Goal: Communication & Community: Answer question/provide support

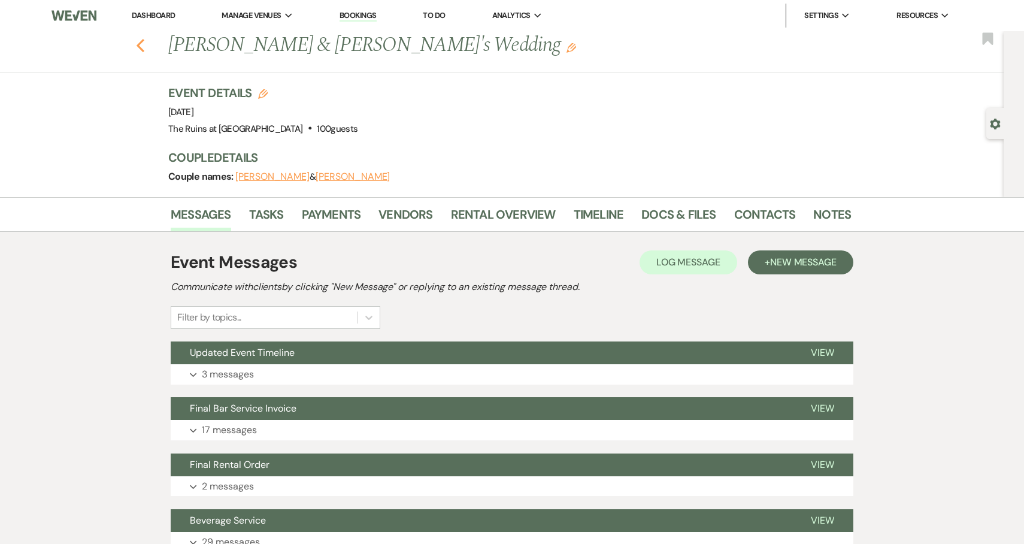
click at [141, 37] on button "Previous" at bounding box center [140, 44] width 9 height 17
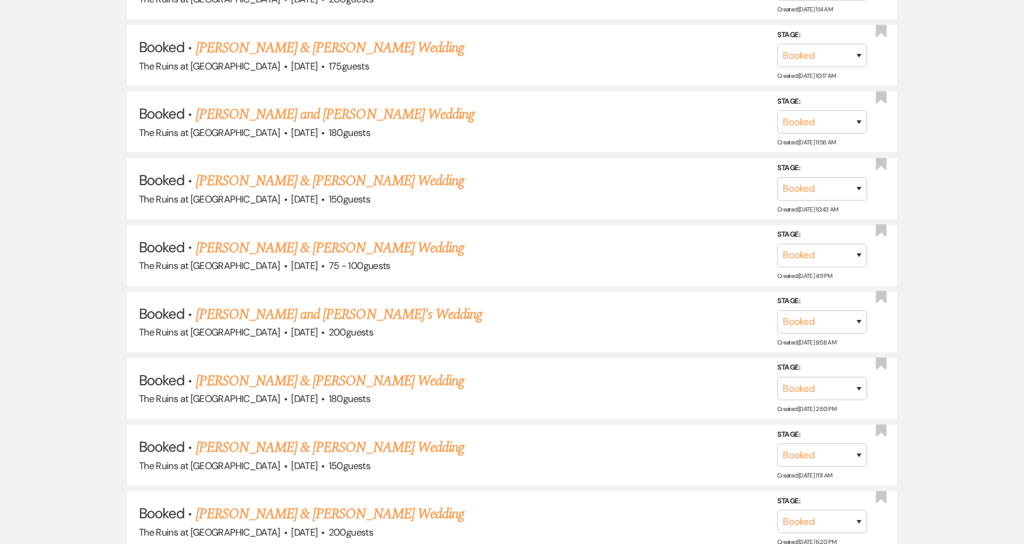
scroll to position [1517, 0]
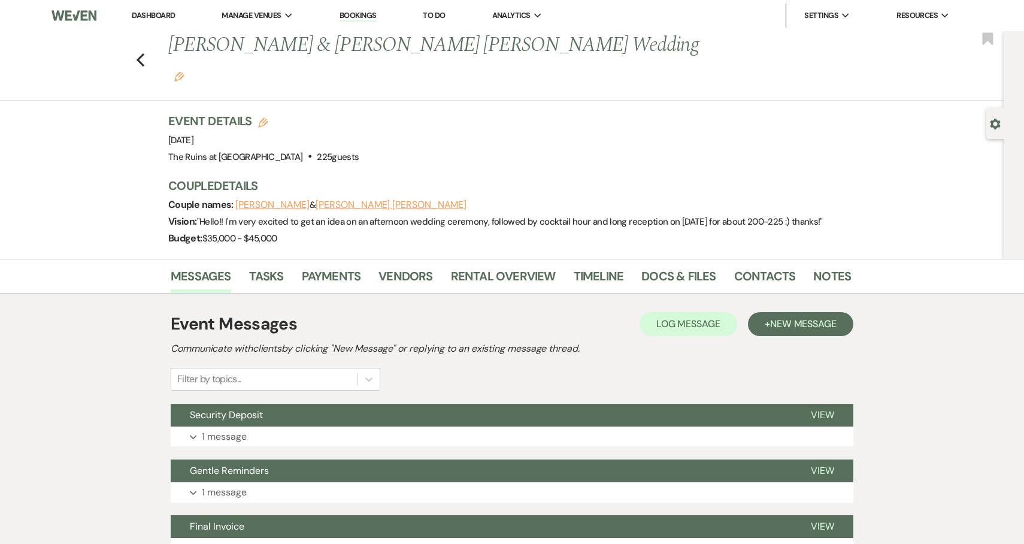
click at [154, 17] on link "Dashboard" at bounding box center [153, 15] width 43 height 10
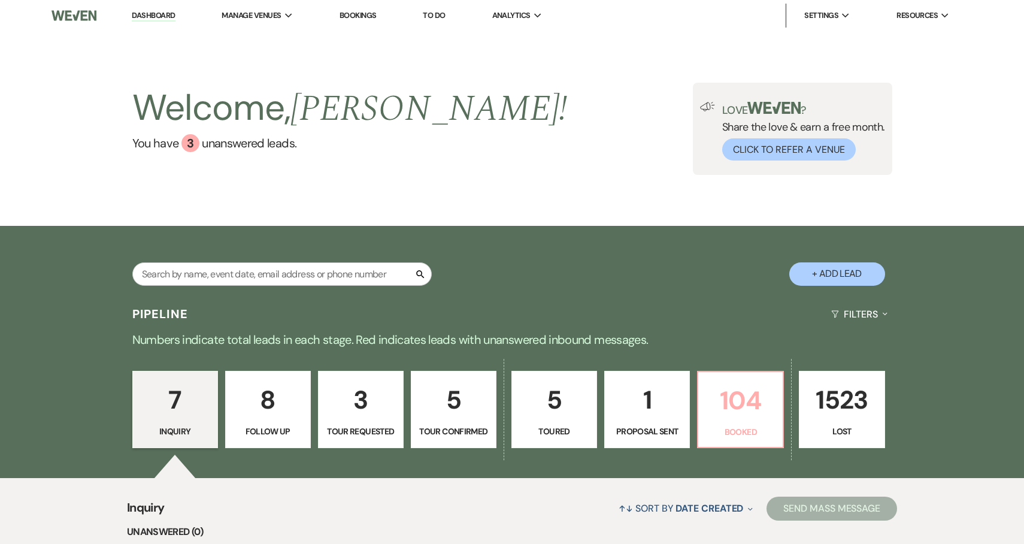
click at [750, 418] on p "104" at bounding box center [740, 400] width 70 height 40
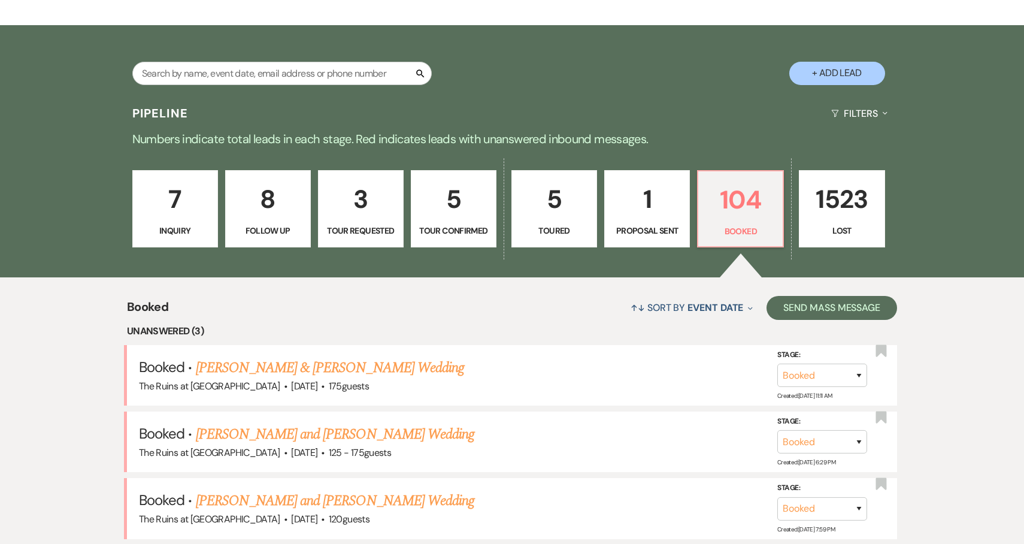
scroll to position [265, 0]
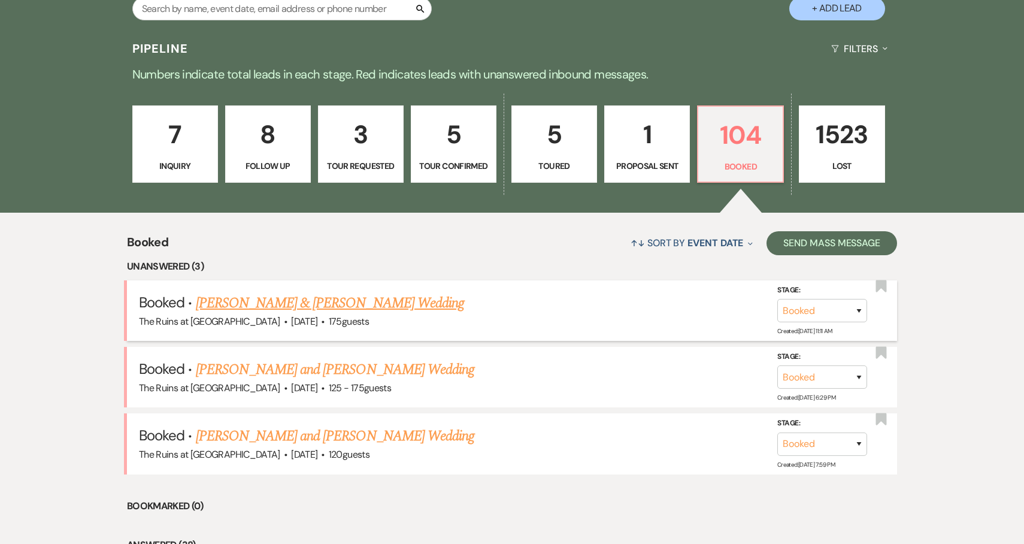
click at [423, 304] on link "[PERSON_NAME] & [PERSON_NAME] Wedding" at bounding box center [330, 303] width 268 height 22
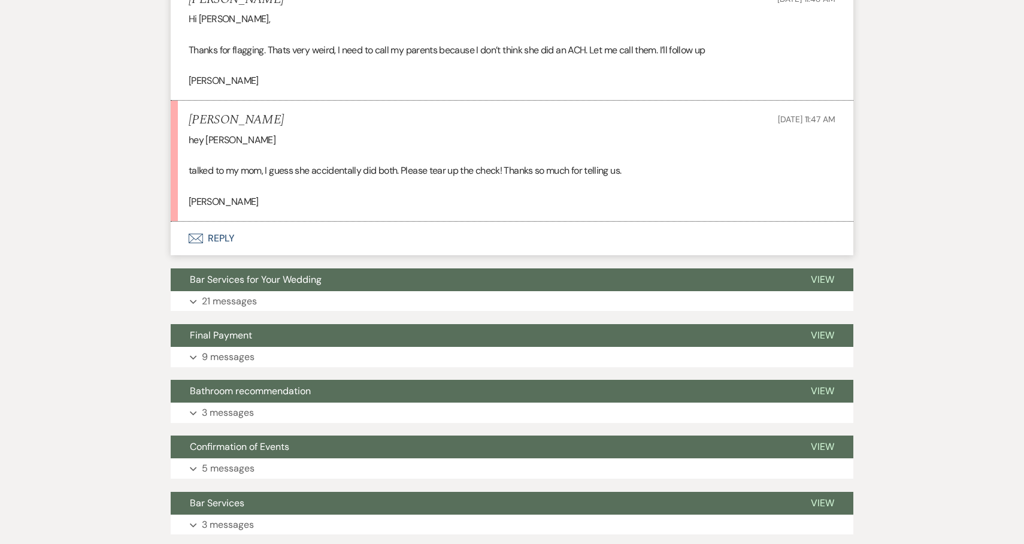
scroll to position [536, 0]
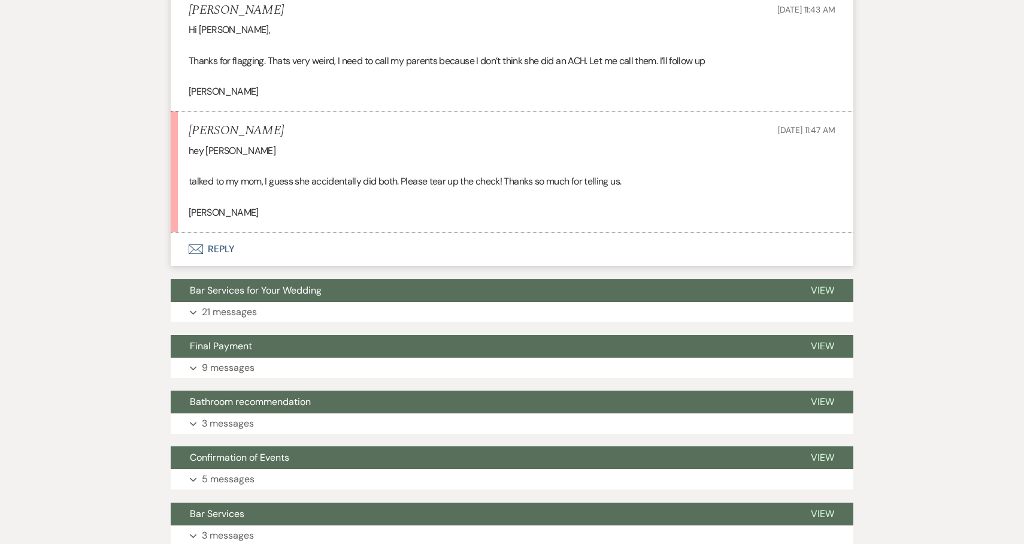
click at [223, 250] on button "Envelope Reply" at bounding box center [512, 249] width 683 height 34
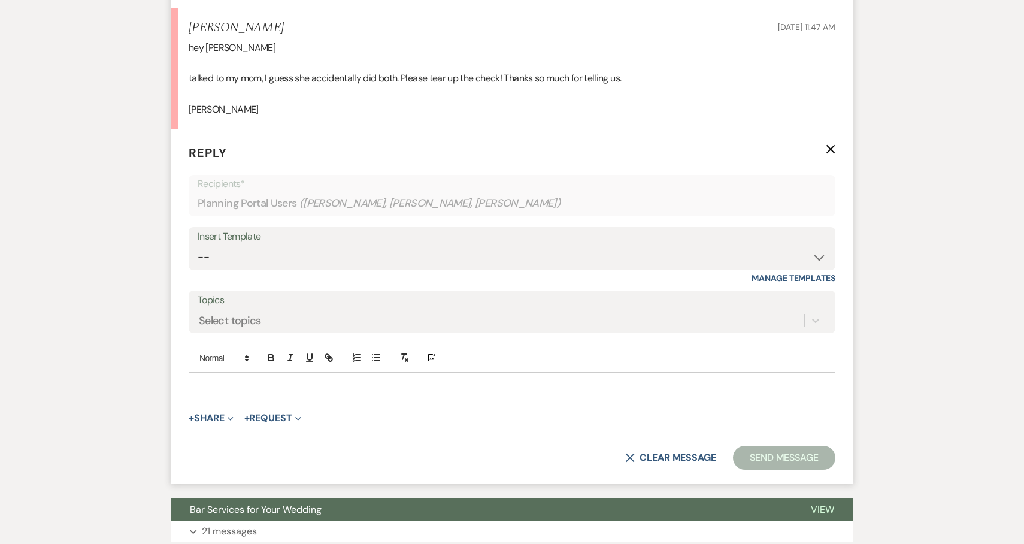
scroll to position [674, 0]
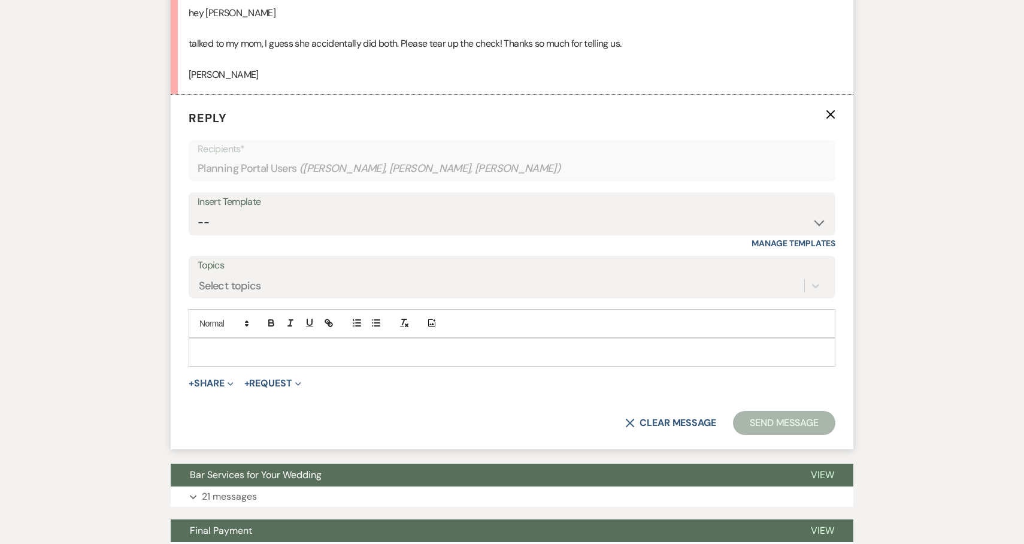
click at [236, 349] on p at bounding box center [511, 351] width 627 height 13
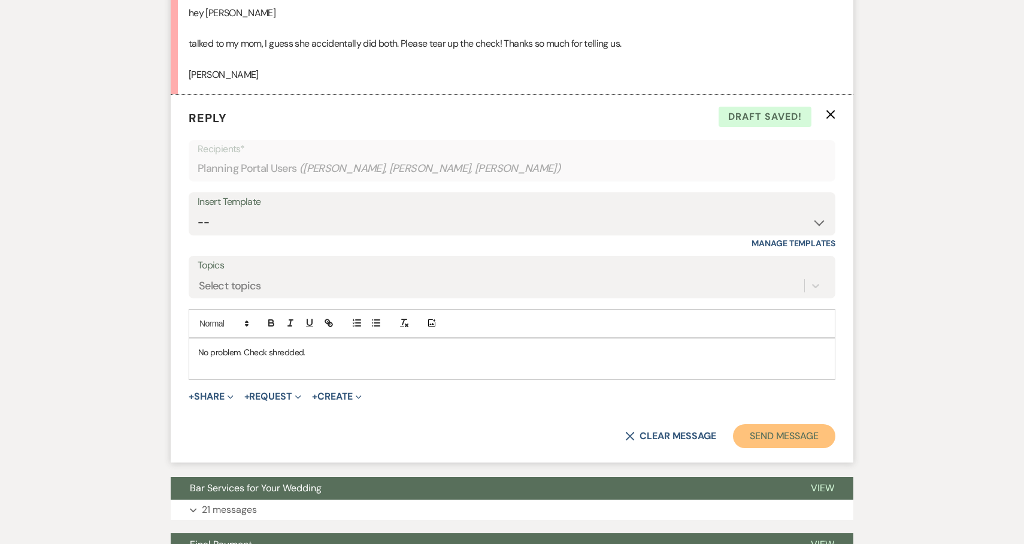
click at [806, 433] on button "Send Message" at bounding box center [784, 436] width 102 height 24
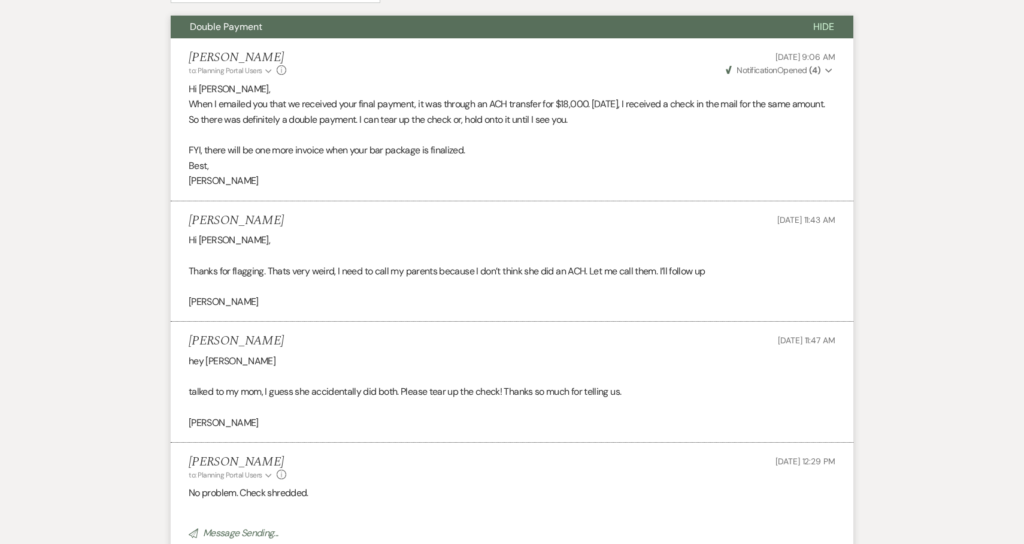
scroll to position [0, 0]
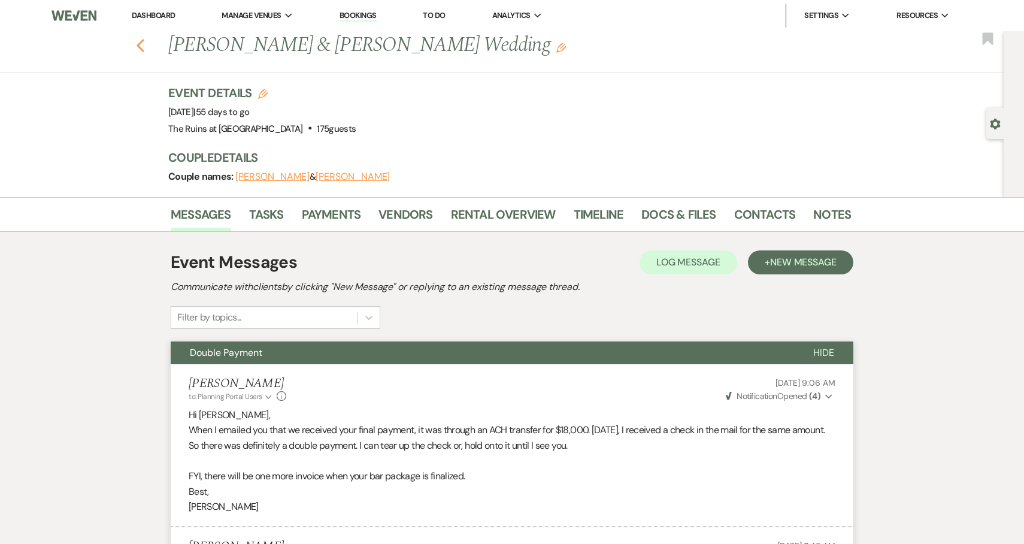
click at [140, 41] on icon "Previous" at bounding box center [140, 45] width 9 height 14
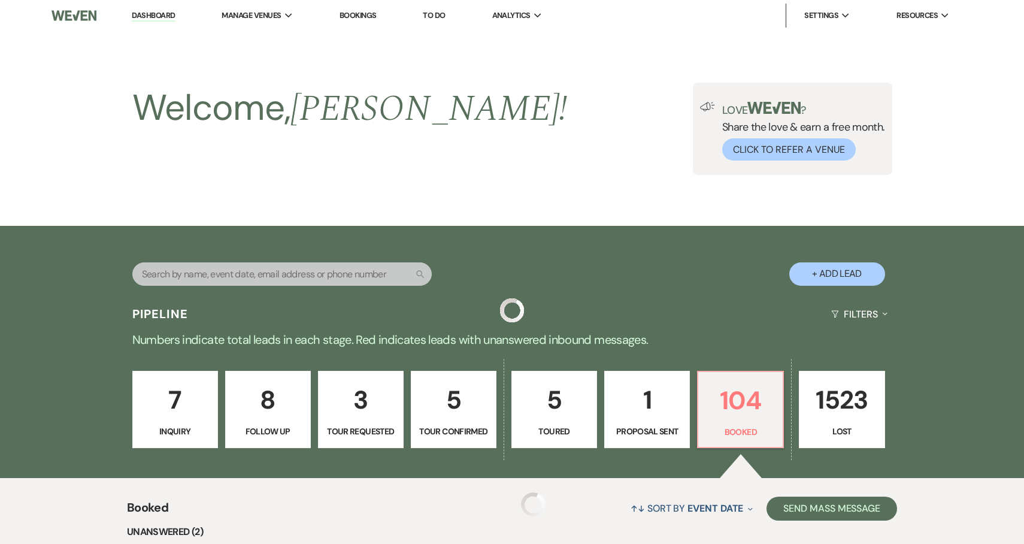
scroll to position [265, 0]
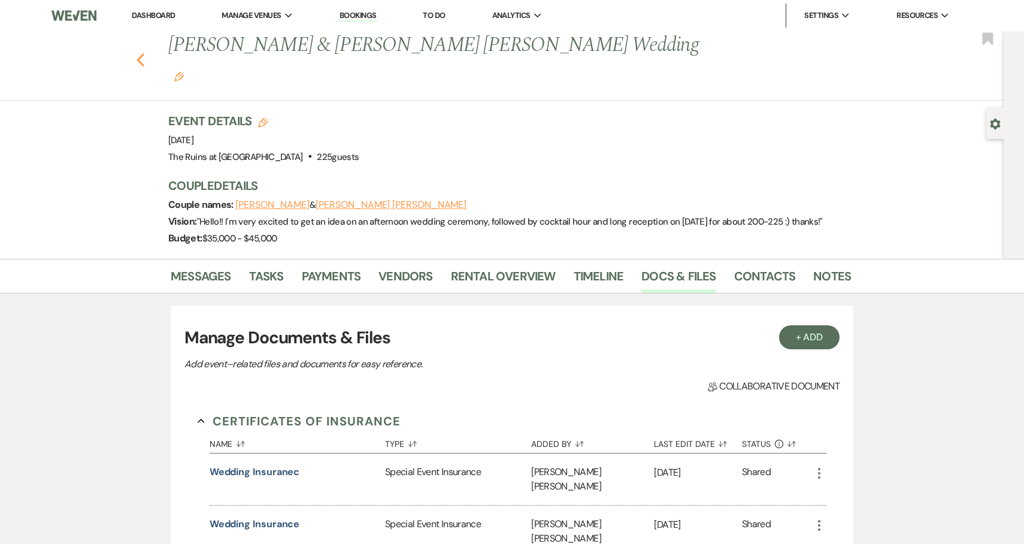
click at [138, 53] on icon "Previous" at bounding box center [140, 60] width 9 height 14
select select "8"
select select "5"
select select "8"
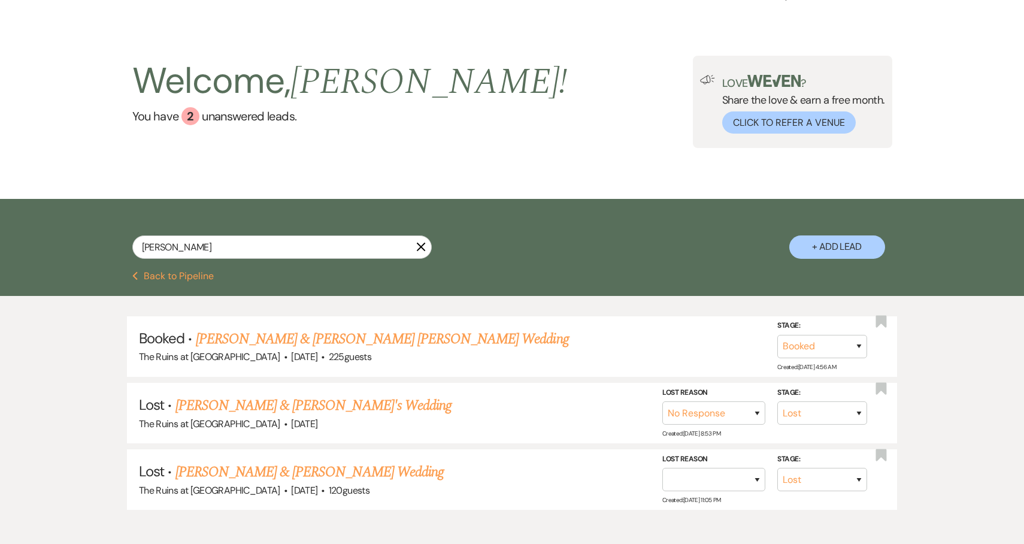
scroll to position [89, 0]
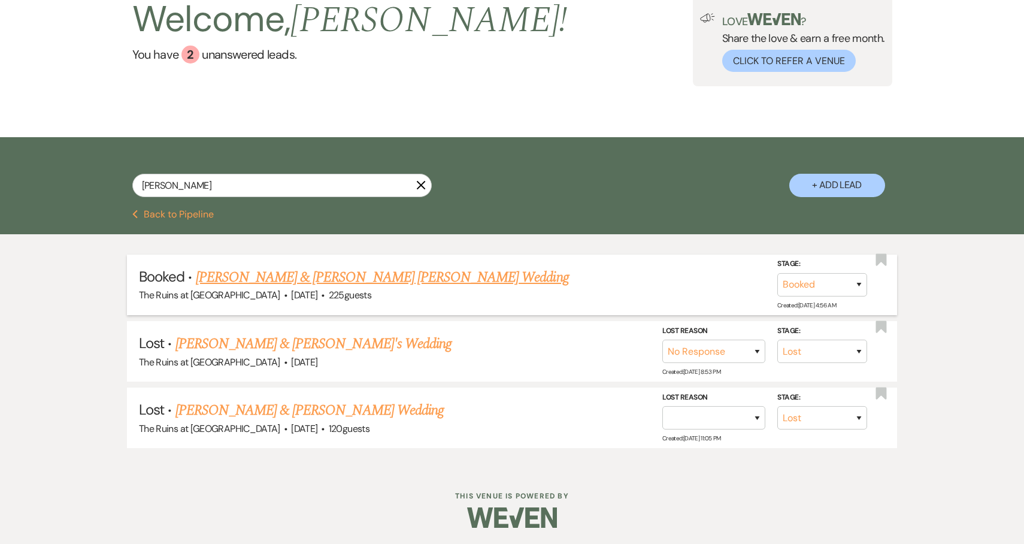
click at [360, 274] on link "[PERSON_NAME] & [PERSON_NAME] [PERSON_NAME] Wedding" at bounding box center [382, 277] width 373 height 22
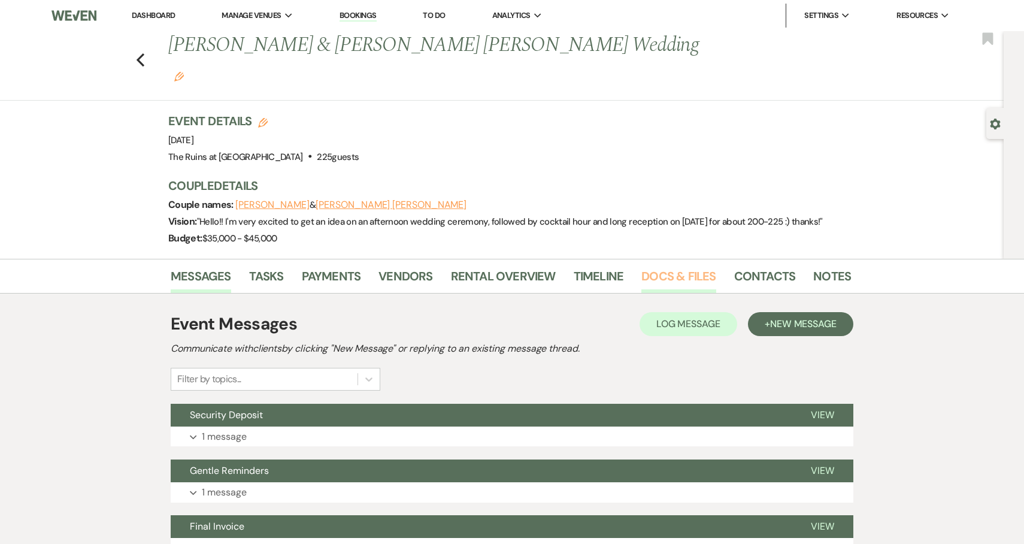
click at [661, 266] on link "Docs & Files" at bounding box center [678, 279] width 74 height 26
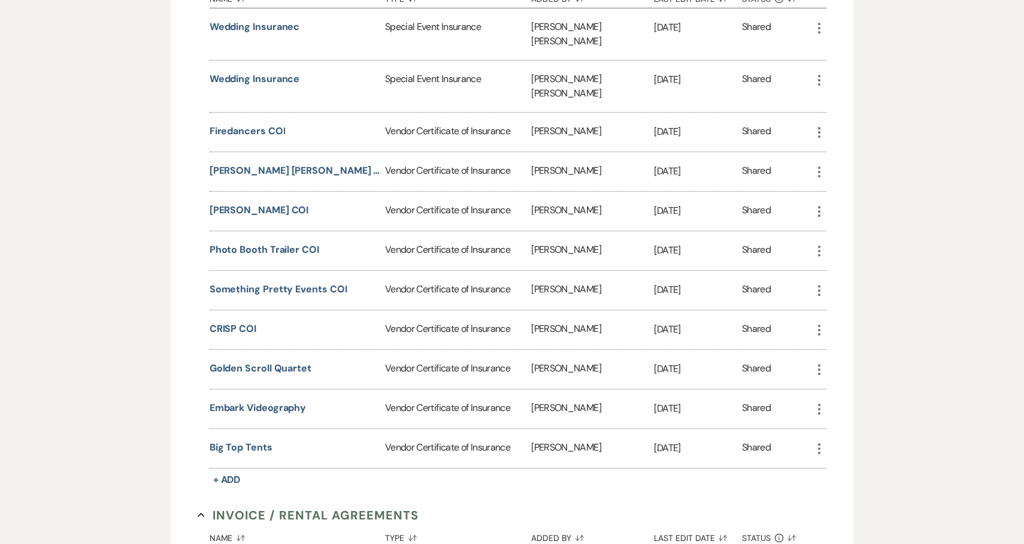
scroll to position [835, 0]
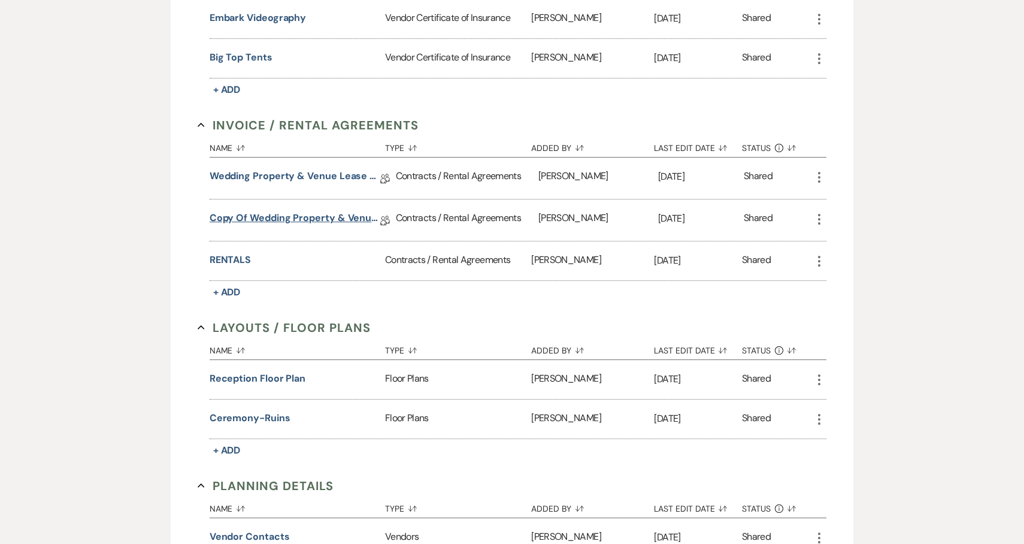
click at [323, 211] on link "Copy of Wedding Property & Venue Lease Contract" at bounding box center [295, 220] width 171 height 19
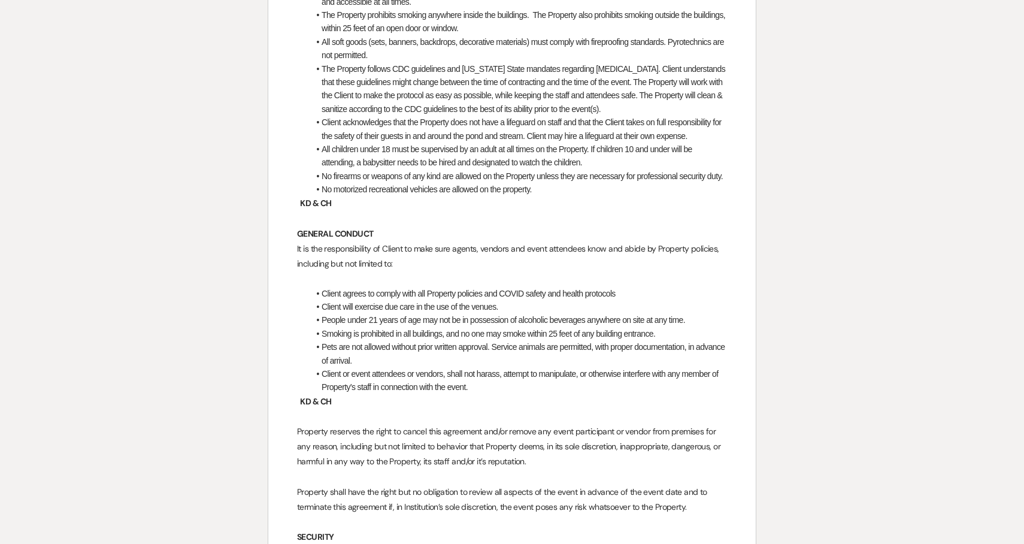
scroll to position [3985, 0]
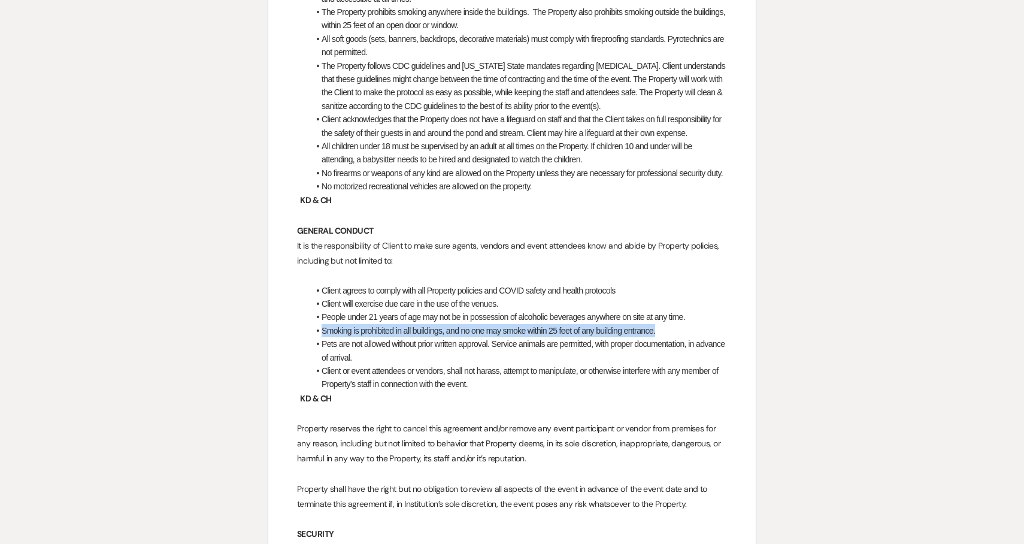
drag, startPoint x: 667, startPoint y: 359, endPoint x: 318, endPoint y: 363, distance: 349.1
click at [318, 337] on li "Smoking is prohibited in all buildings, and no one may smoke within 25 feet of …" at bounding box center [518, 330] width 418 height 13
copy span "Smoking is prohibited in all buildings, and no one may smoke within 25 feet of …"
click at [407, 322] on span "People under 21 years of age may not be in possession of alcoholic beverages an…" at bounding box center [503, 317] width 363 height 10
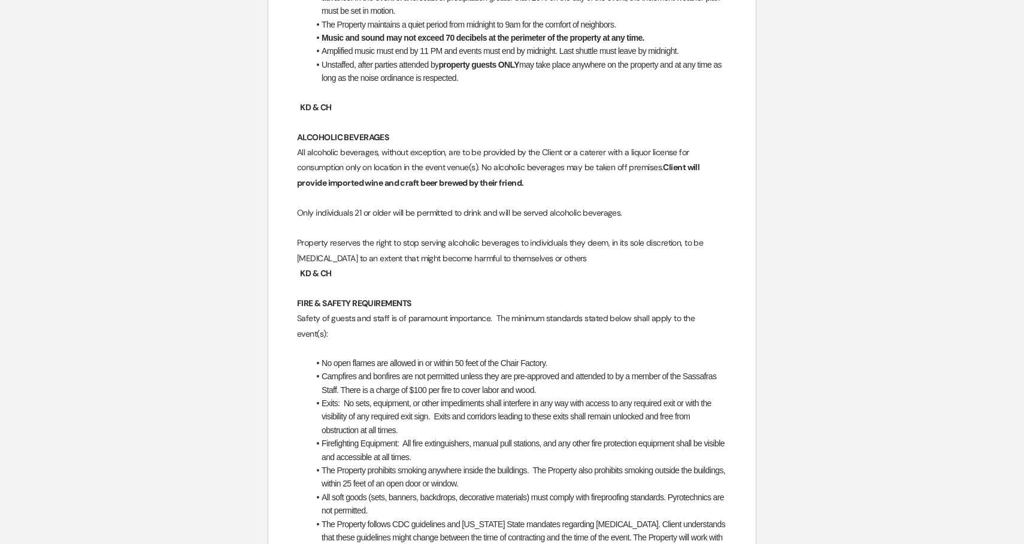
scroll to position [3530, 0]
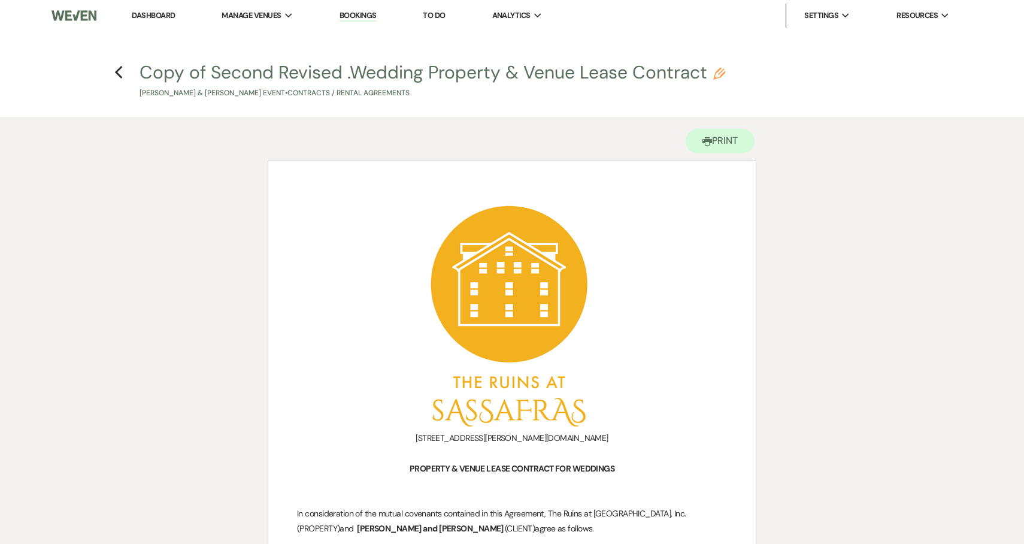
click at [163, 13] on link "Dashboard" at bounding box center [153, 15] width 43 height 10
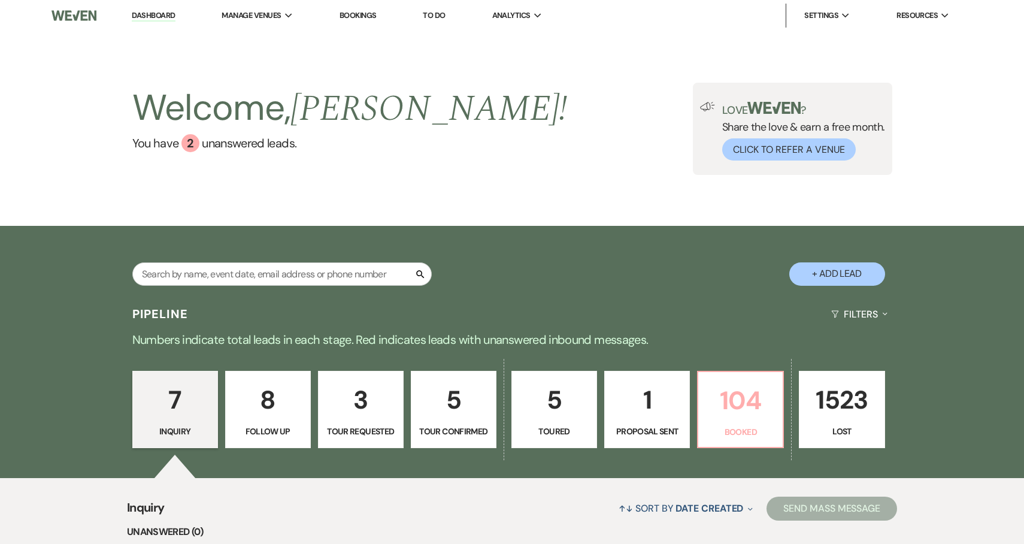
click at [753, 399] on p "104" at bounding box center [740, 400] width 70 height 40
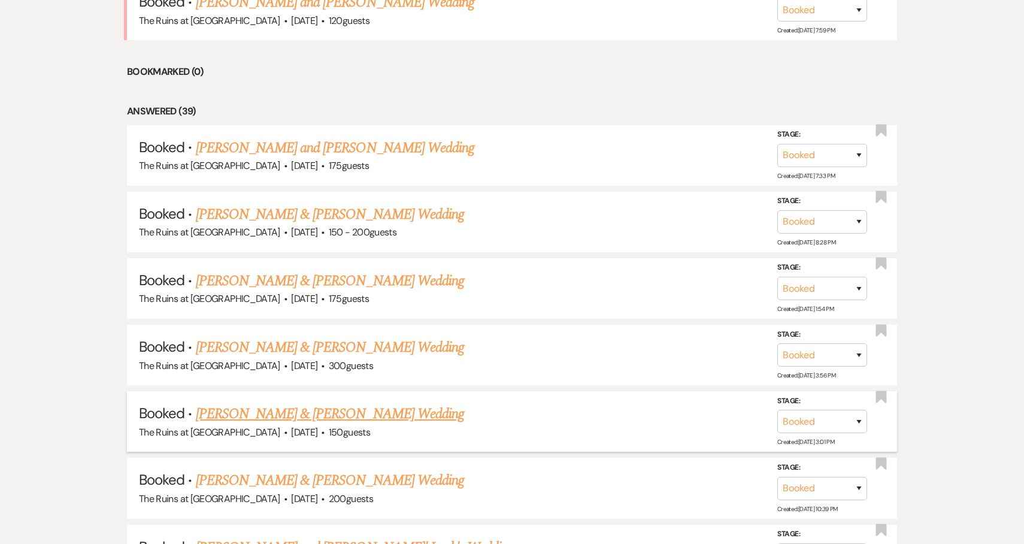
scroll to position [695, 0]
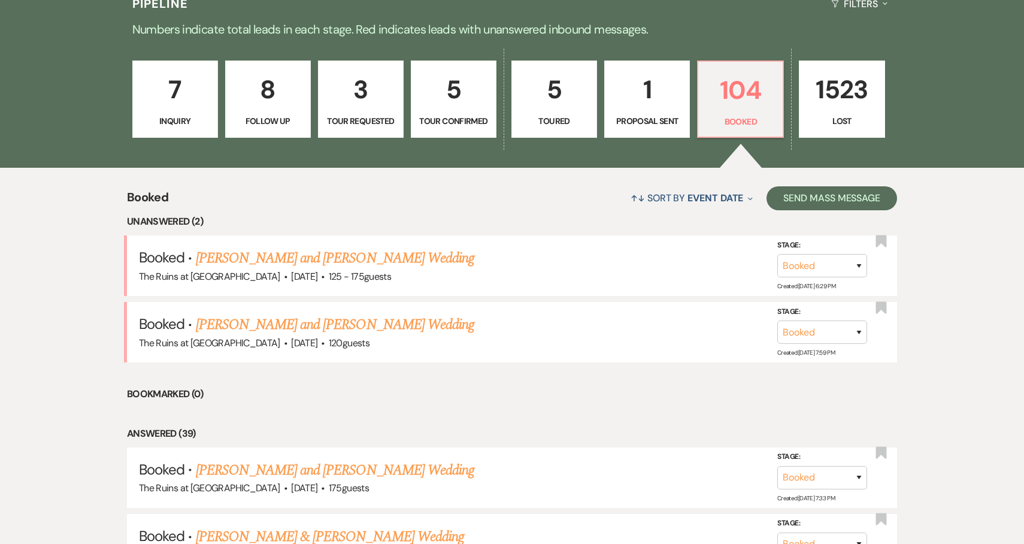
scroll to position [0, 0]
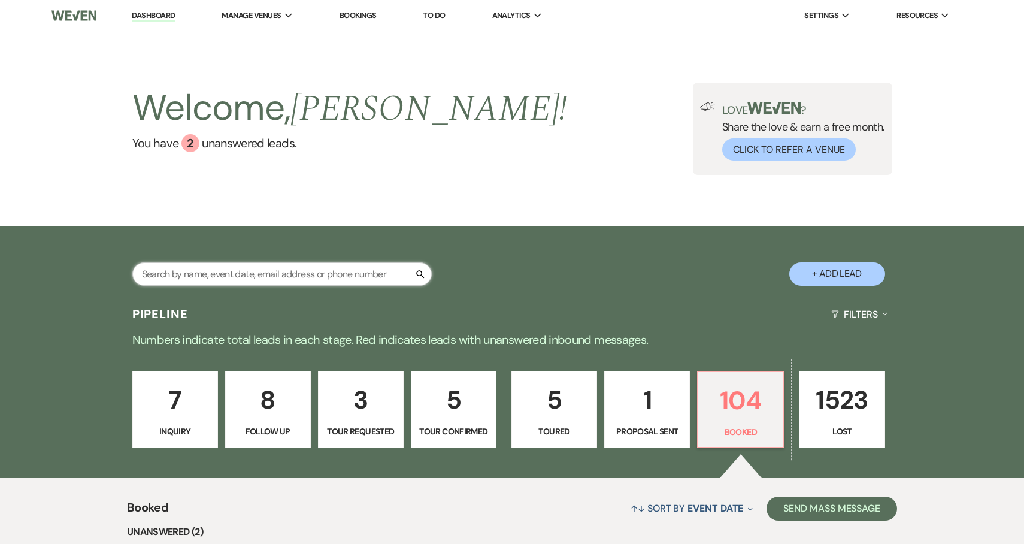
click at [353, 271] on input "text" at bounding box center [281, 273] width 299 height 23
type input "[PERSON_NAME]"
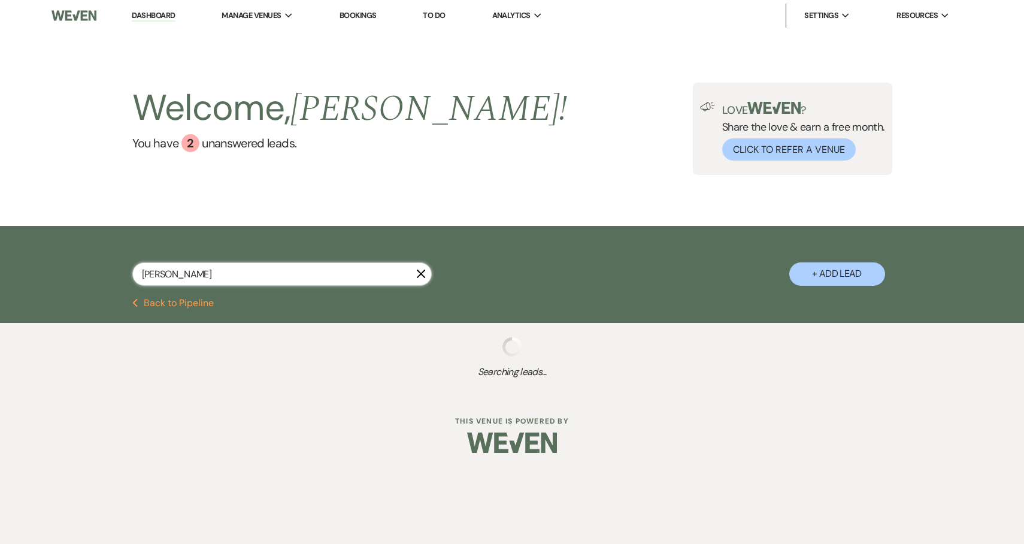
select select "8"
select select "5"
select select "8"
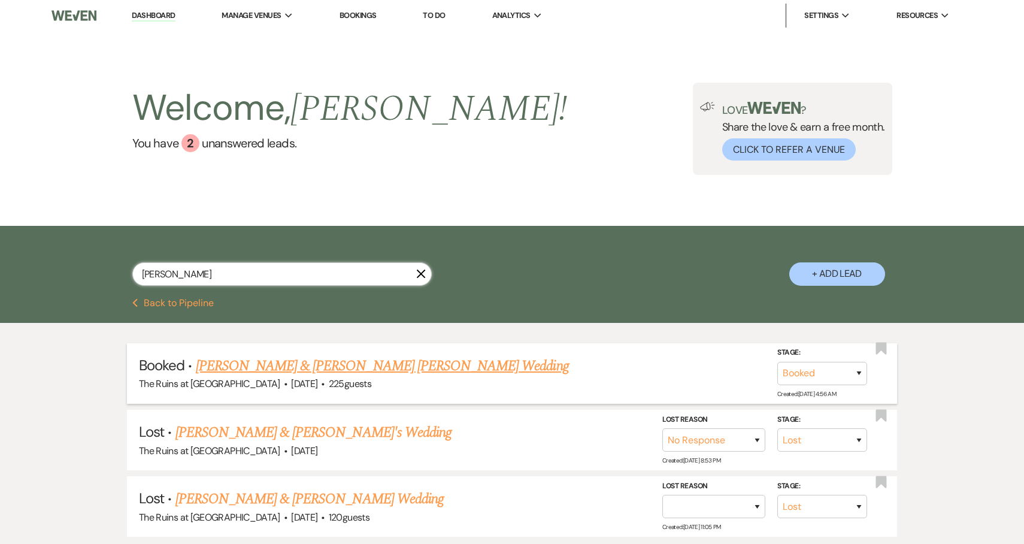
type input "[PERSON_NAME]"
click at [310, 362] on link "[PERSON_NAME] & [PERSON_NAME] [PERSON_NAME] Wedding" at bounding box center [382, 366] width 373 height 22
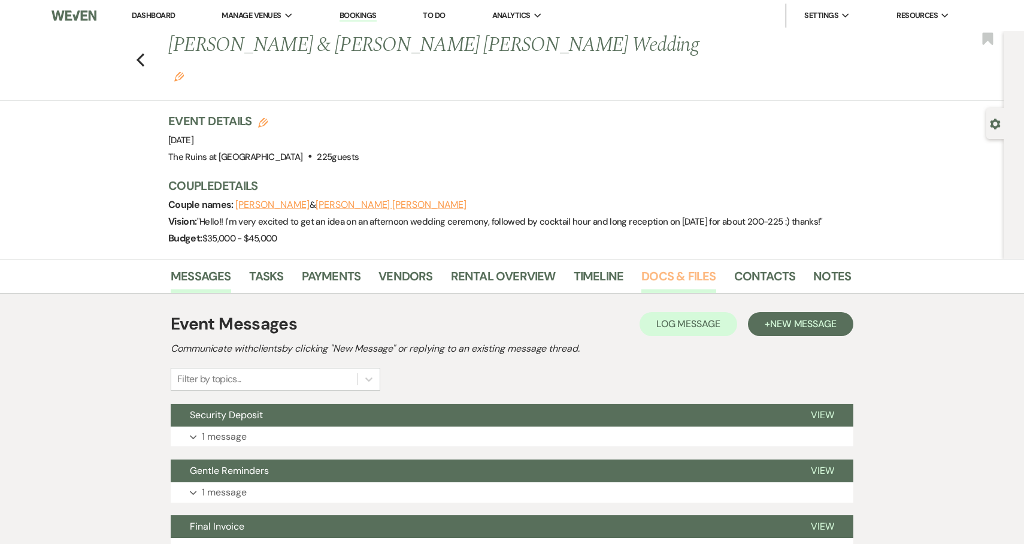
click at [695, 266] on link "Docs & Files" at bounding box center [678, 279] width 74 height 26
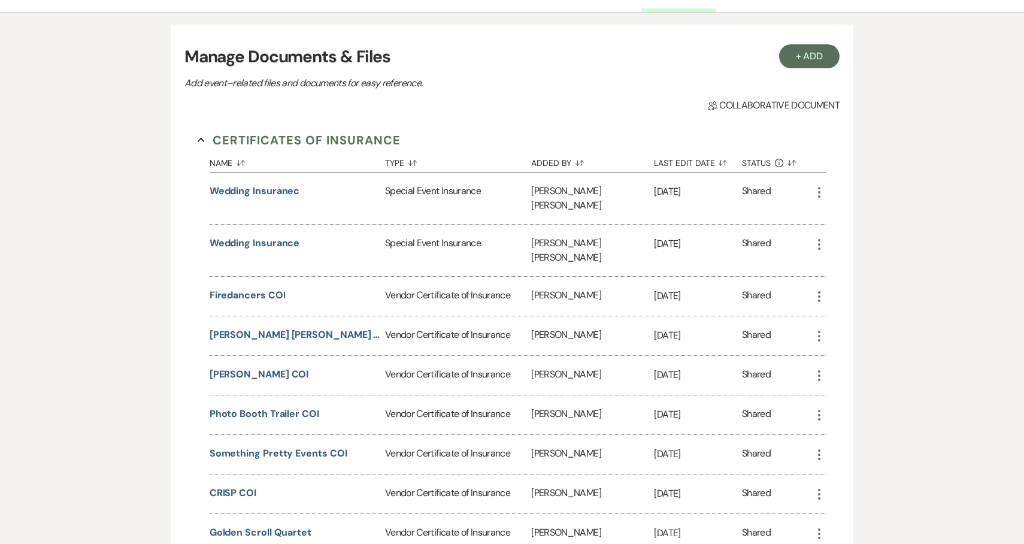
scroll to position [357, 0]
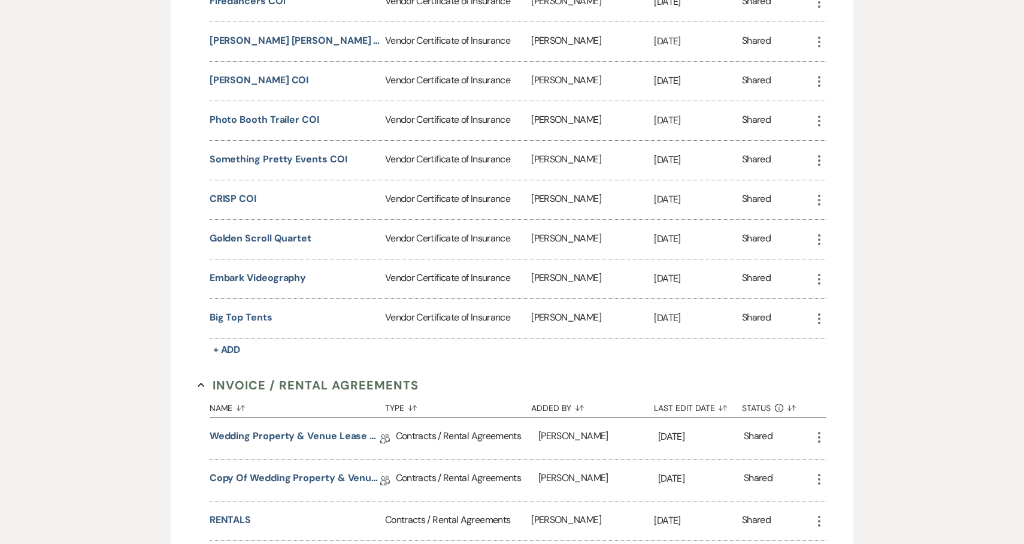
scroll to position [598, 0]
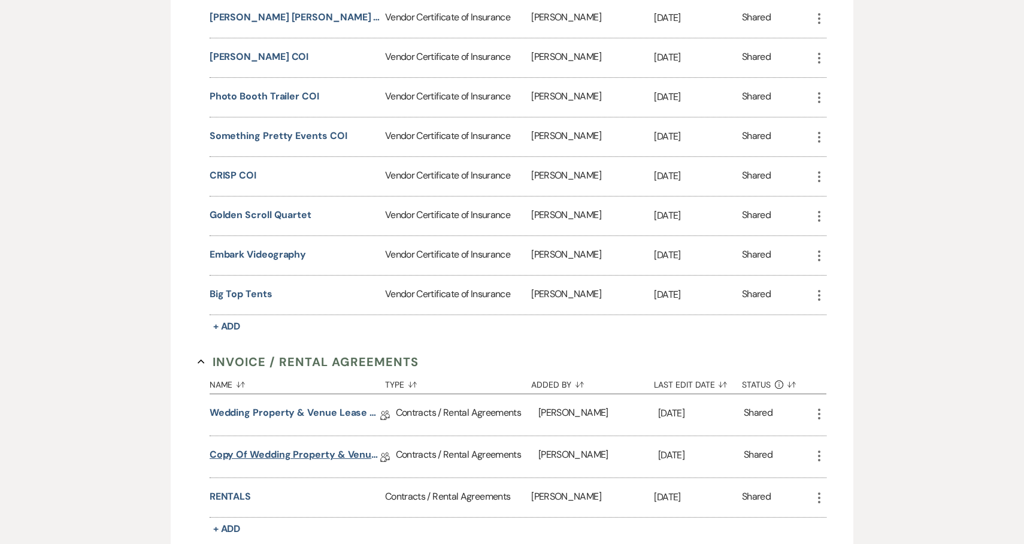
click at [321, 447] on link "Copy of Wedding Property & Venue Lease Contract" at bounding box center [295, 456] width 171 height 19
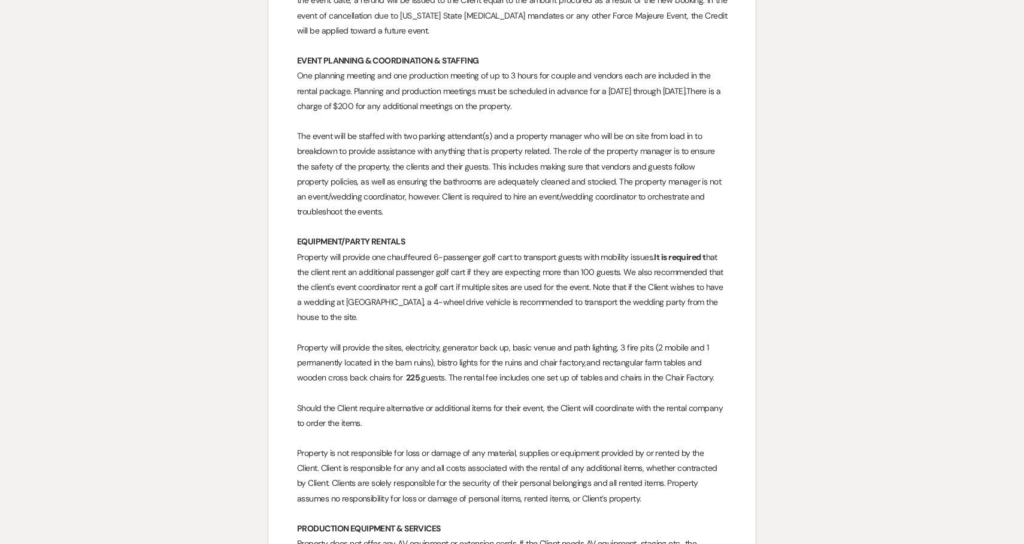
scroll to position [2188, 0]
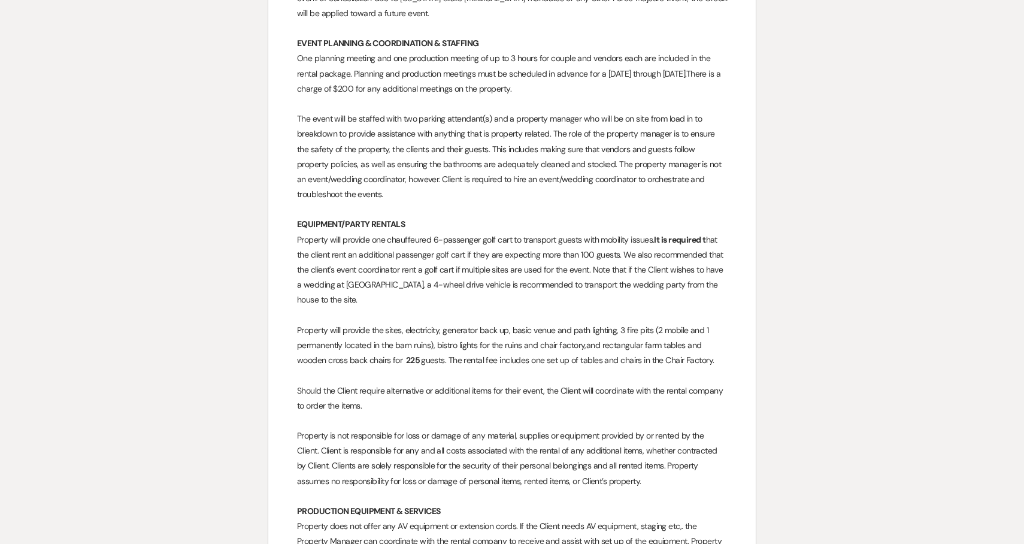
drag, startPoint x: 611, startPoint y: 481, endPoint x: 286, endPoint y: 436, distance: 328.1
copy span "Property is not responsible for loss or damage of any material, supplies or equ…"
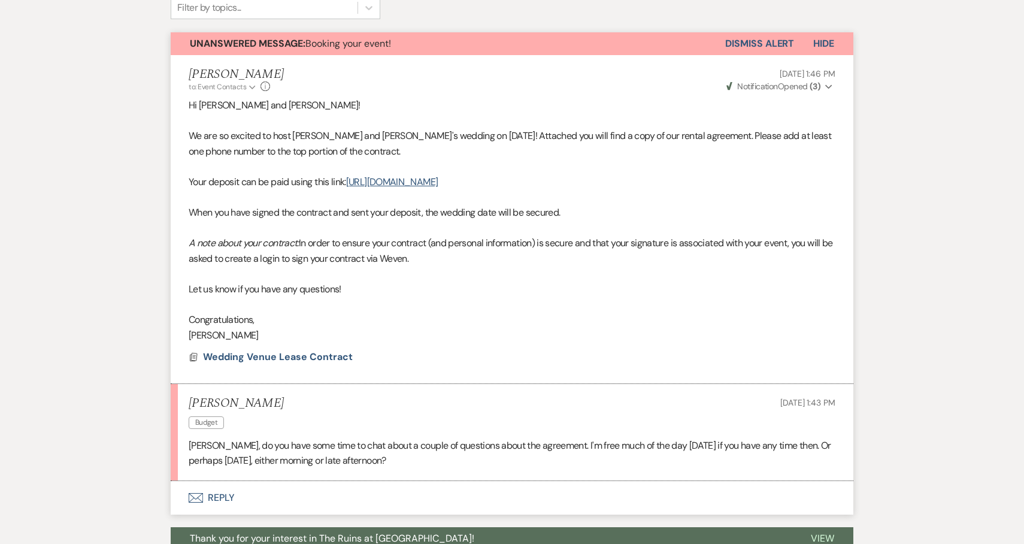
scroll to position [471, 0]
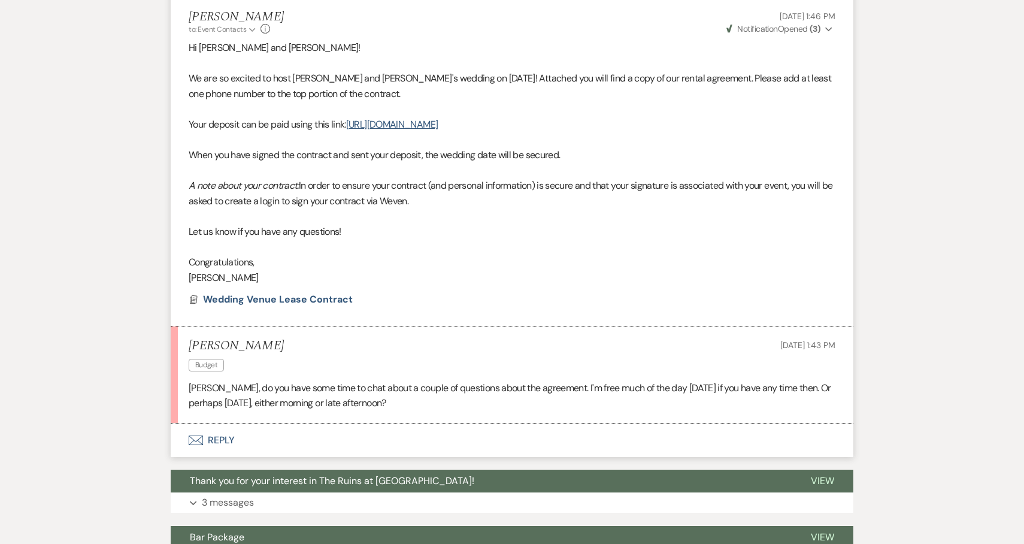
click at [218, 439] on button "Envelope Reply" at bounding box center [512, 440] width 683 height 34
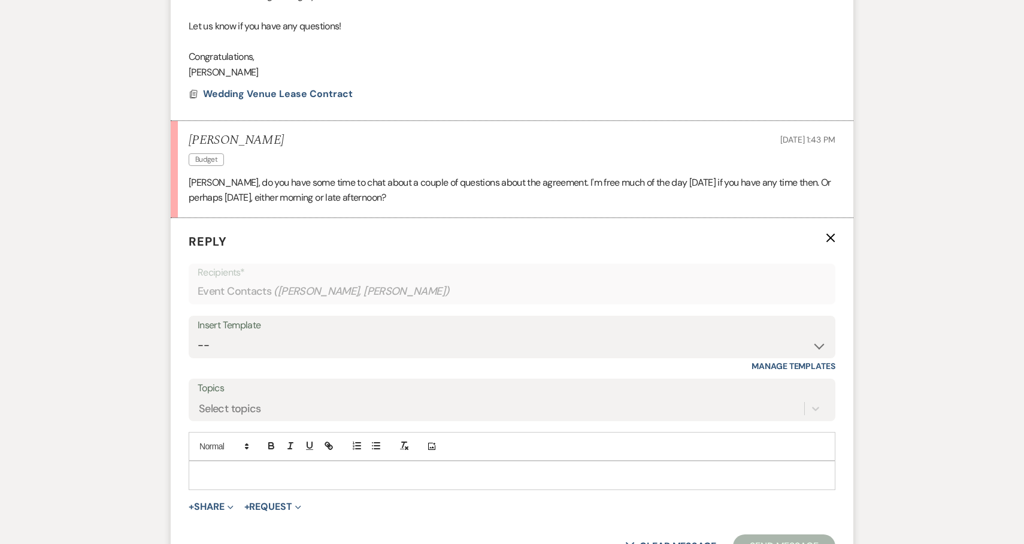
scroll to position [684, 0]
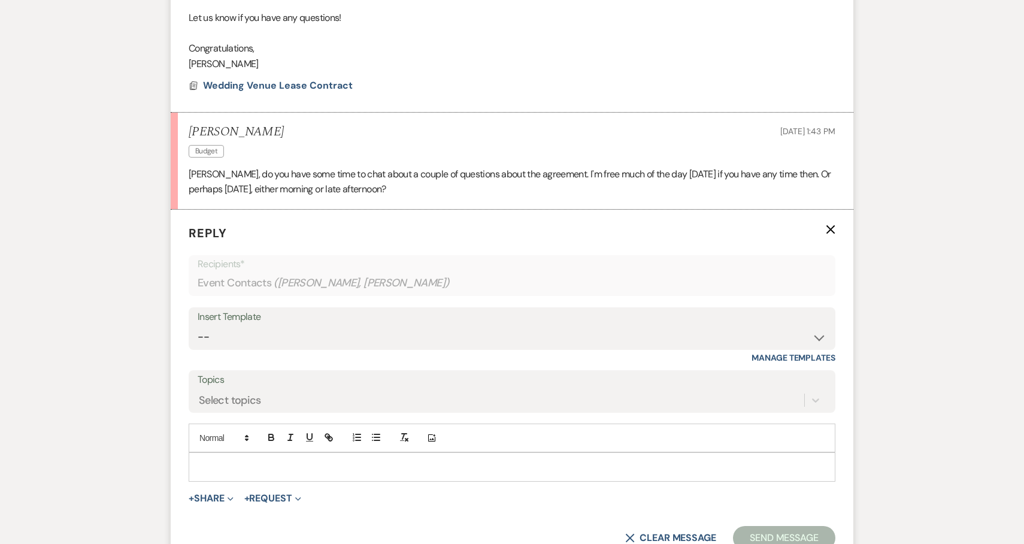
click at [220, 472] on p at bounding box center [511, 466] width 627 height 13
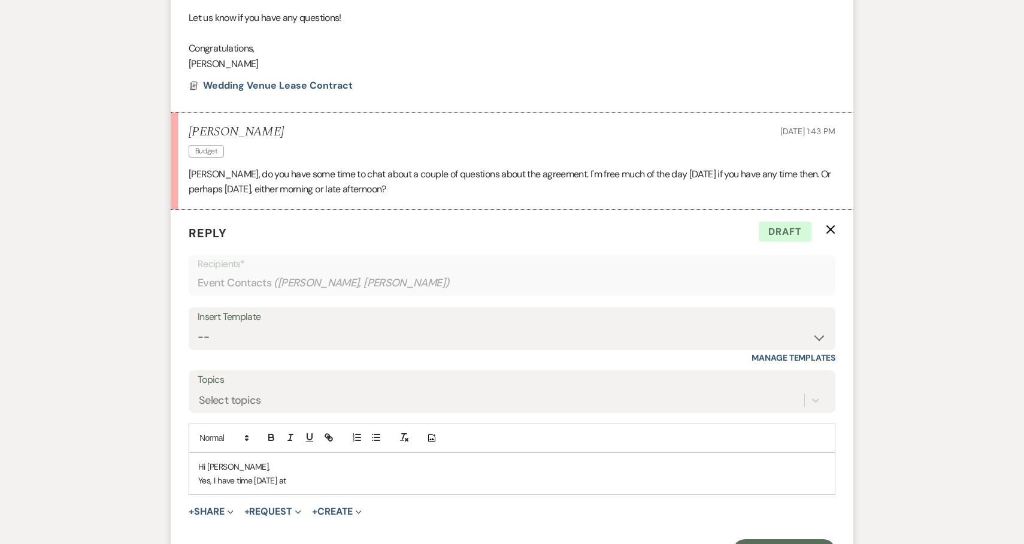
click at [333, 481] on p "Yes, I have time [DATE] at" at bounding box center [511, 480] width 627 height 13
click at [312, 478] on p "Yes, I have time [DATE] at" at bounding box center [511, 480] width 627 height 13
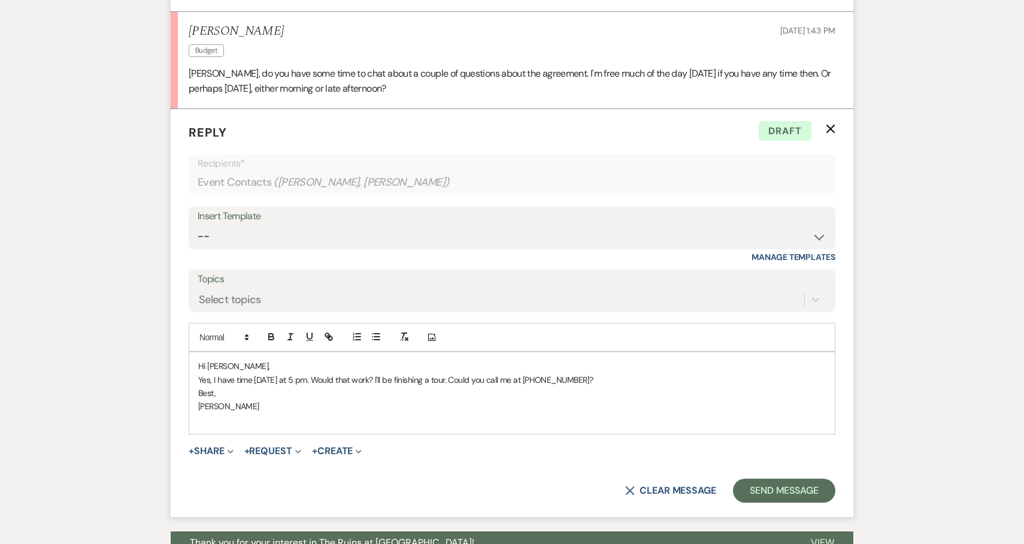
scroll to position [786, 0]
click at [781, 483] on button "Send Message" at bounding box center [784, 490] width 102 height 24
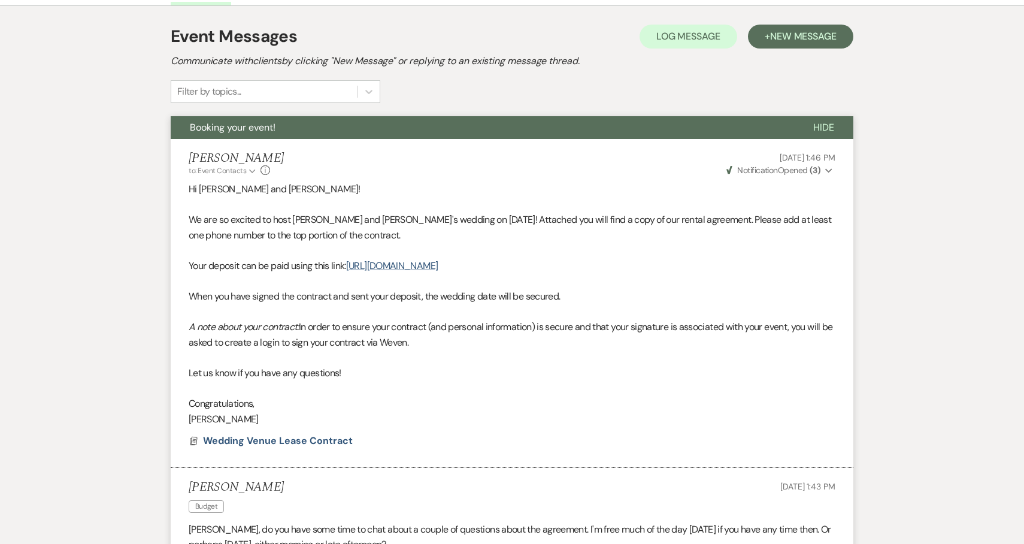
scroll to position [0, 0]
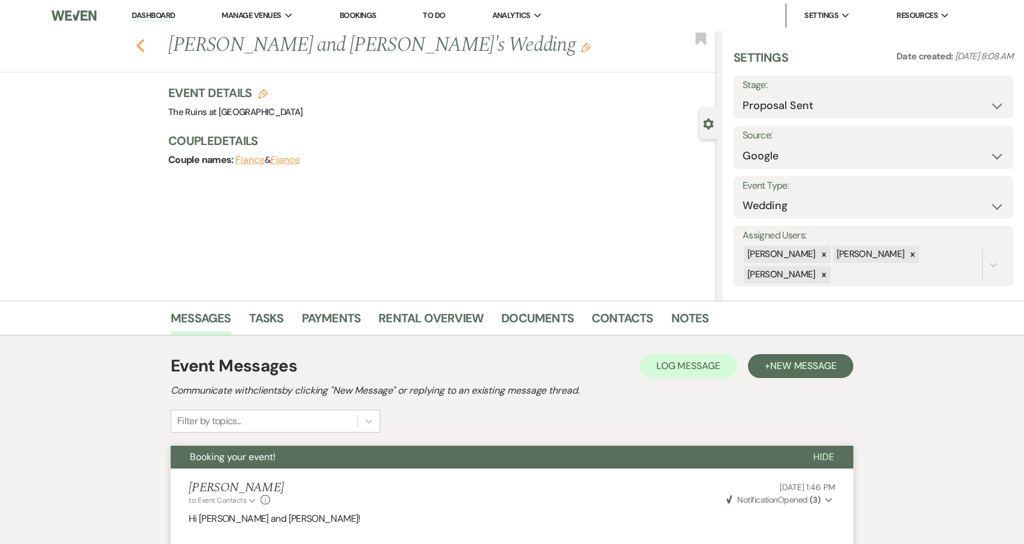
click at [140, 40] on icon "Previous" at bounding box center [140, 45] width 9 height 14
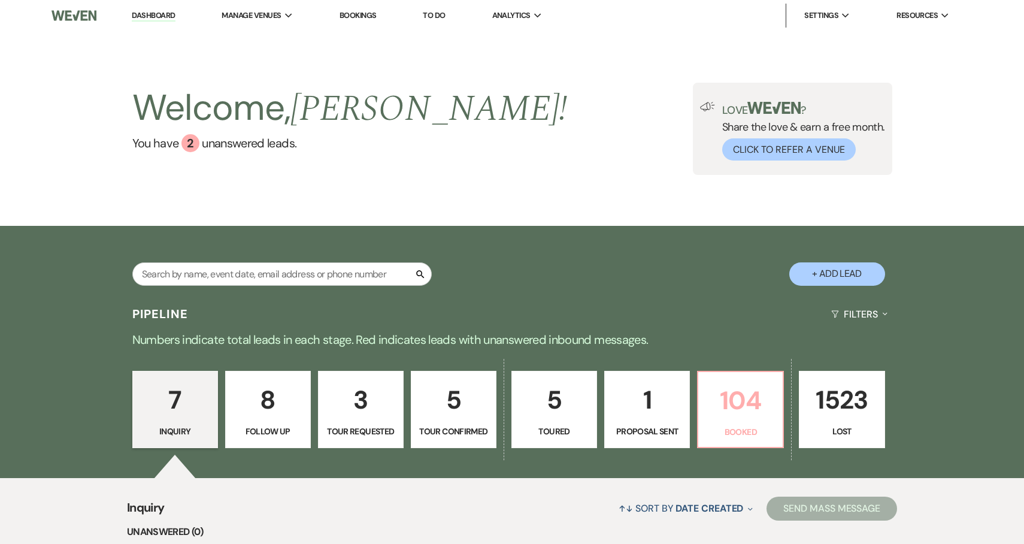
click at [729, 401] on p "104" at bounding box center [740, 400] width 70 height 40
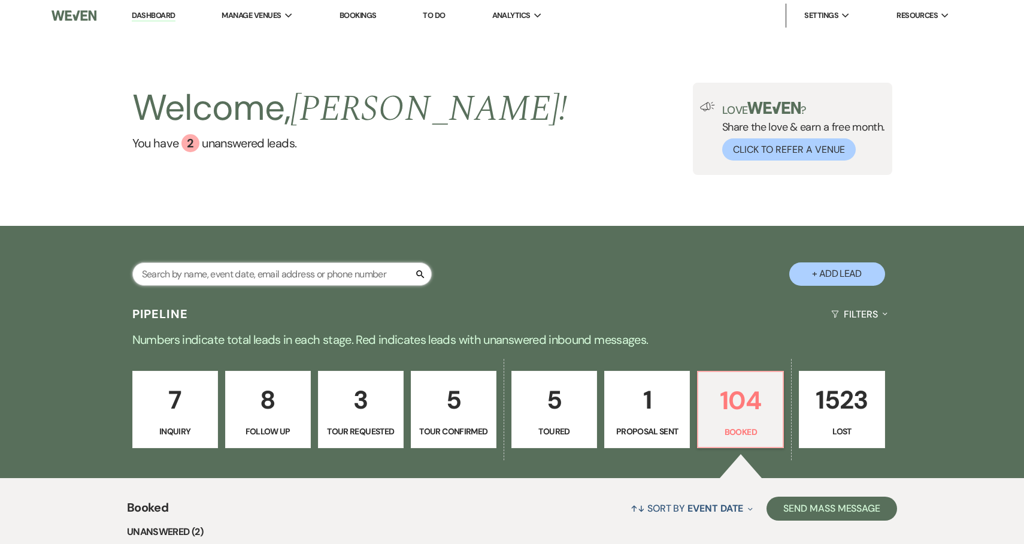
click at [325, 271] on input "text" at bounding box center [281, 273] width 299 height 23
type input "[PERSON_NAME]"
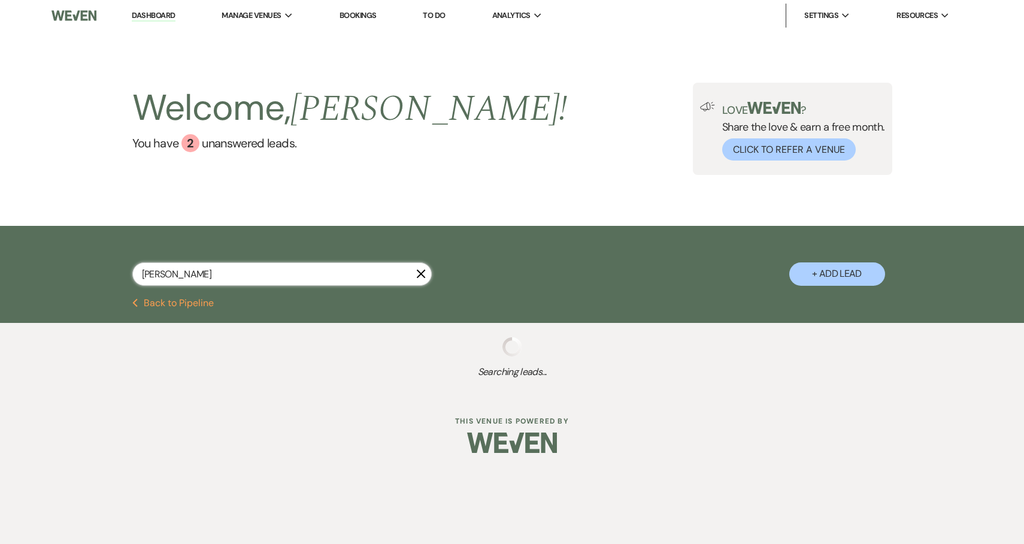
select select "8"
select select "5"
select select "8"
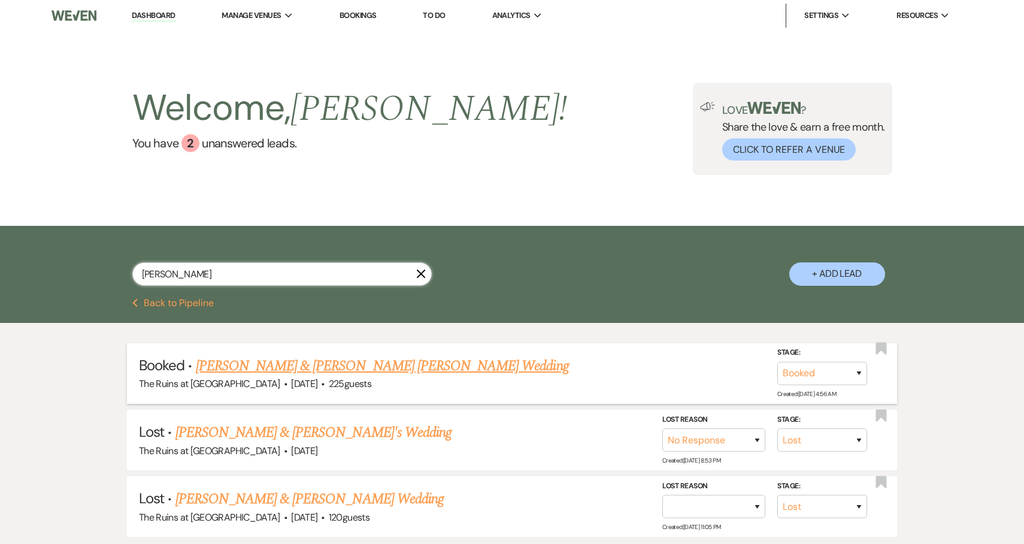
type input "[PERSON_NAME]"
click at [375, 366] on link "[PERSON_NAME] & [PERSON_NAME] [PERSON_NAME] Wedding" at bounding box center [382, 366] width 373 height 22
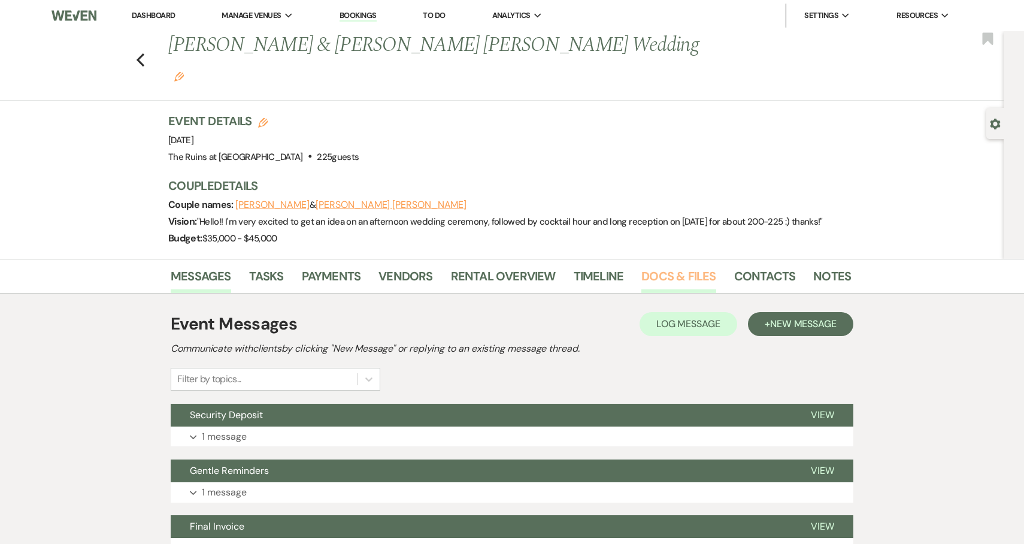
click at [695, 266] on link "Docs & Files" at bounding box center [678, 279] width 74 height 26
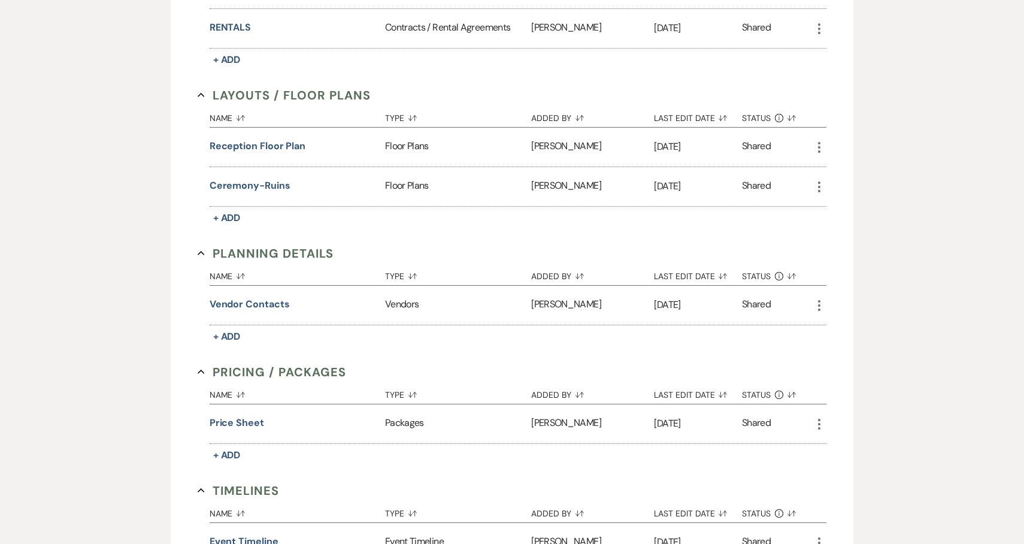
scroll to position [1051, 0]
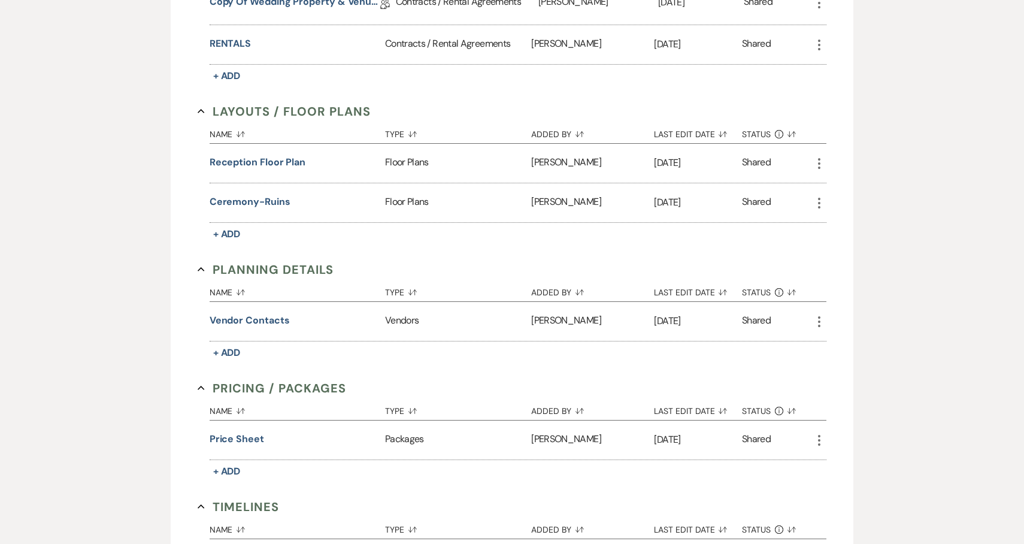
click at [520, 310] on div "Certificates of Insurance Collapse Name Sort Default Type Sort Default Added By…" at bounding box center [512, 6] width 629 height 1291
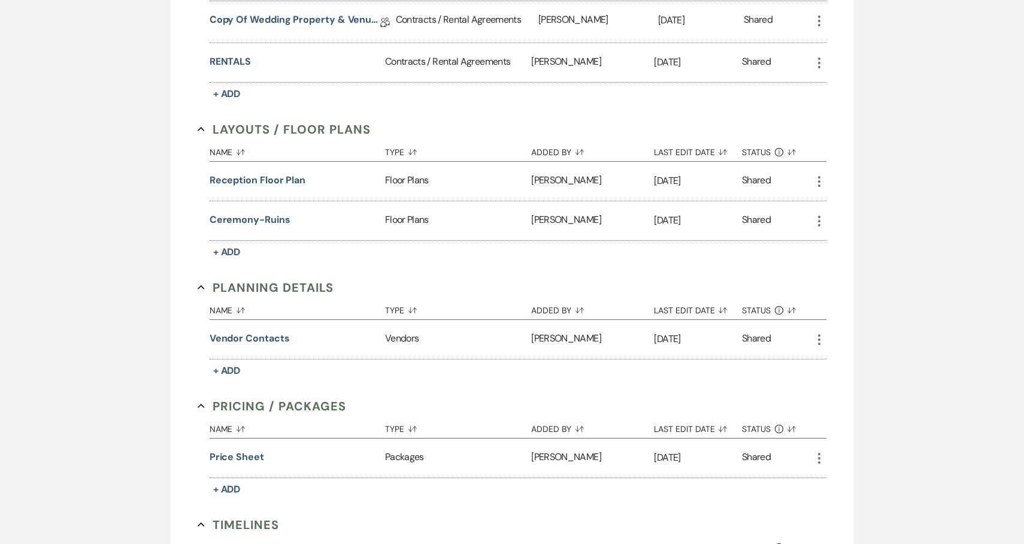
click at [546, 218] on div "Certificates of Insurance Collapse Name Sort Default Type Sort Default Added By…" at bounding box center [512, 24] width 629 height 1291
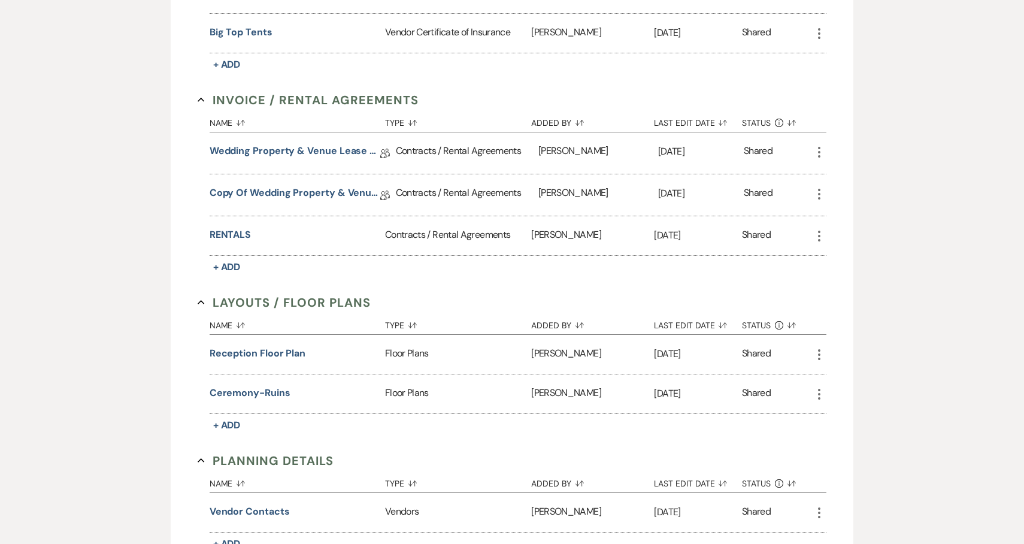
scroll to position [851, 0]
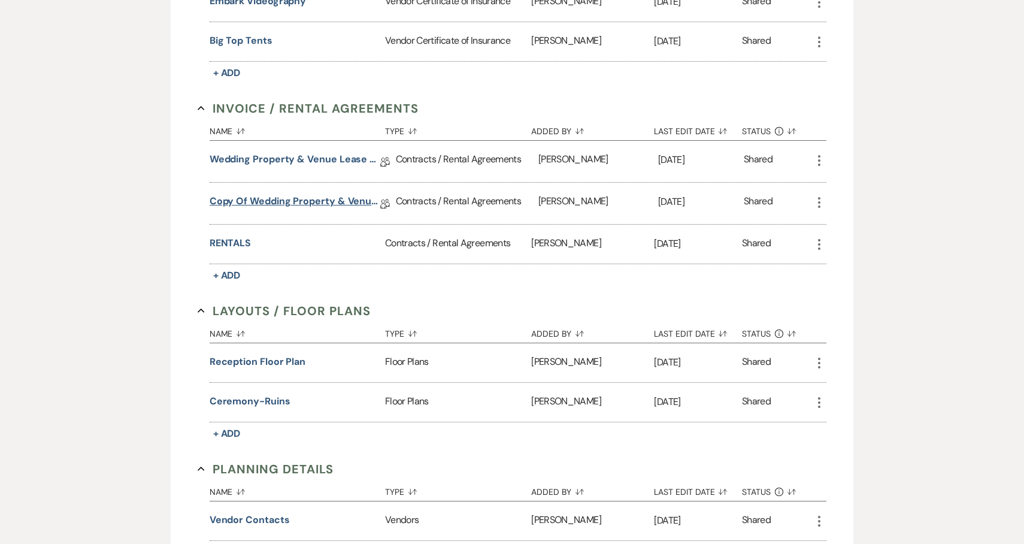
click at [338, 194] on link "Copy of Wedding Property & Venue Lease Contract" at bounding box center [295, 203] width 171 height 19
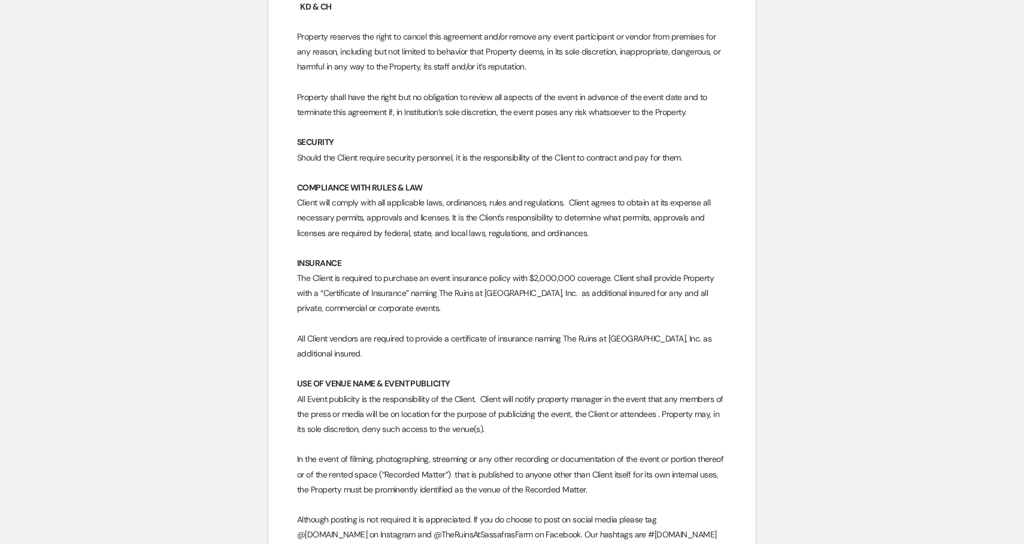
scroll to position [4344, 0]
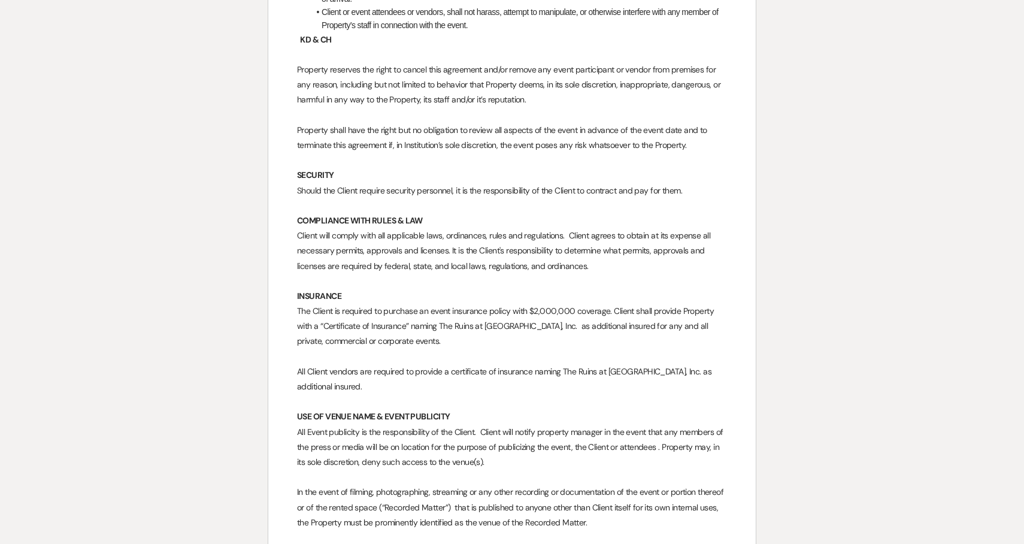
click at [608, 409] on p at bounding box center [512, 401] width 430 height 15
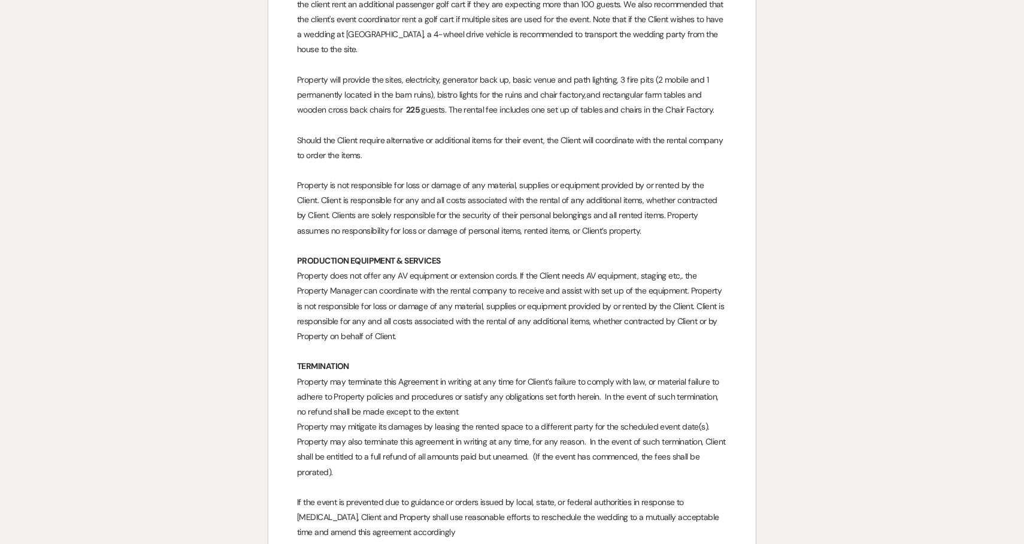
scroll to position [2425, 0]
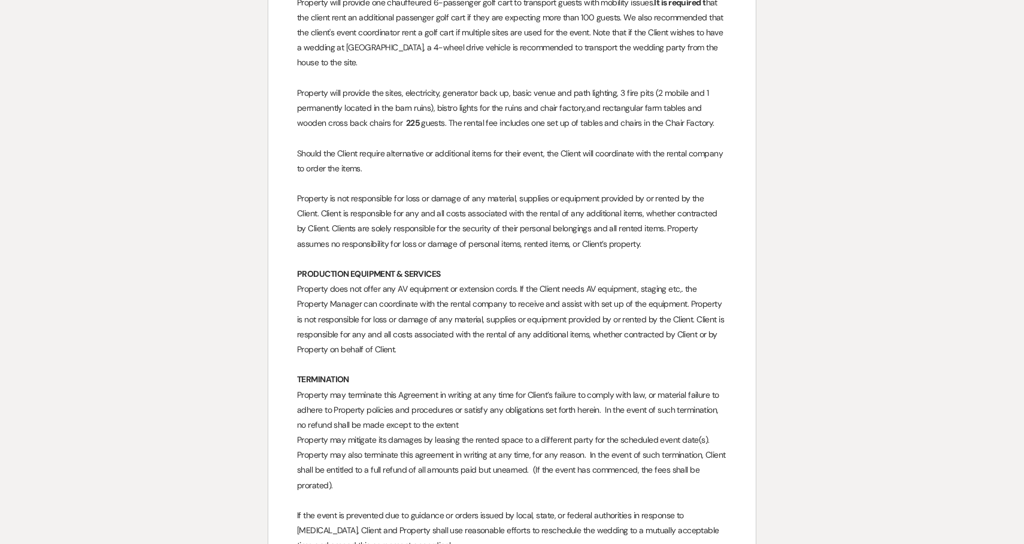
drag, startPoint x: 621, startPoint y: 248, endPoint x: 293, endPoint y: 196, distance: 332.8
copy span "Property is not responsible for loss or damage of any material, supplies or equ…"
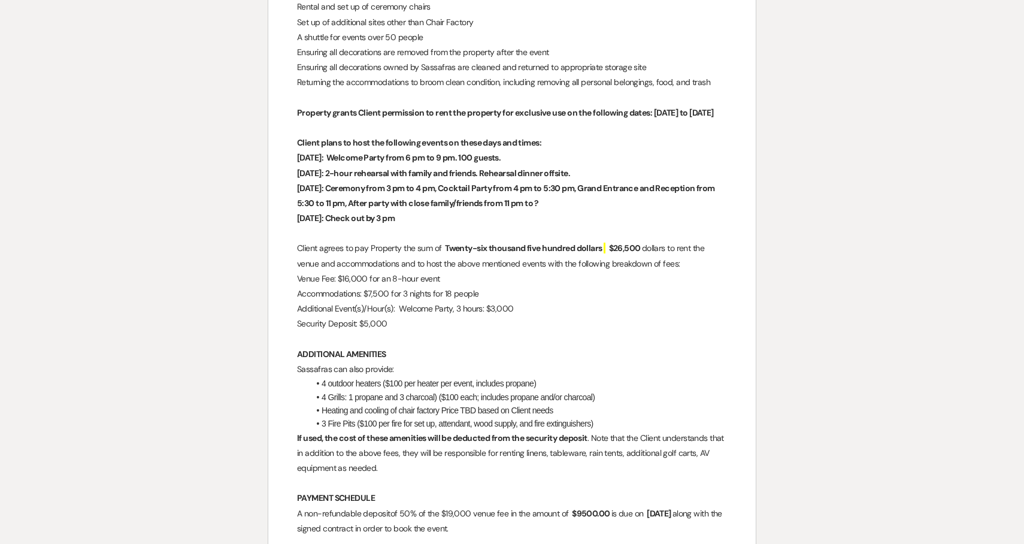
scroll to position [1448, 0]
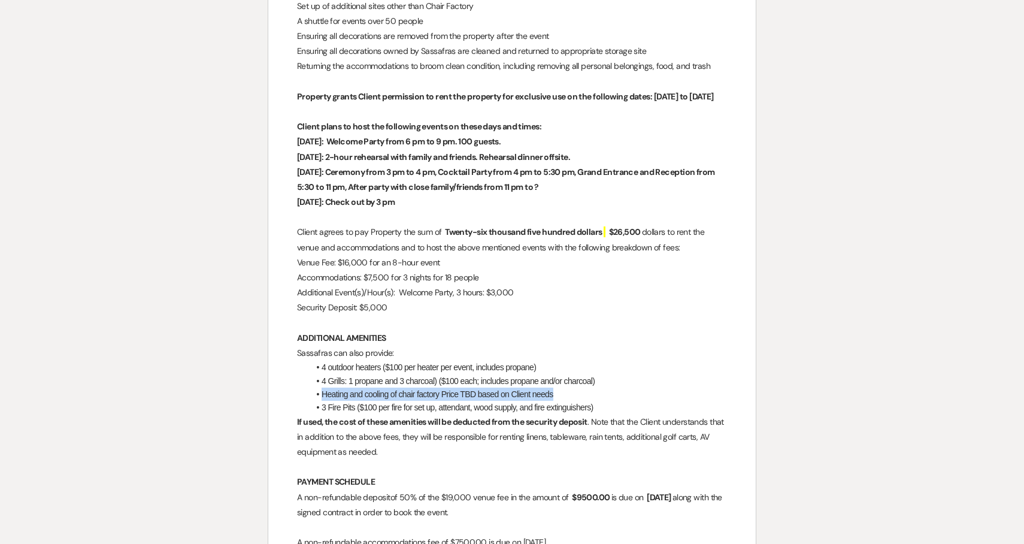
drag, startPoint x: 568, startPoint y: 396, endPoint x: 295, endPoint y: 398, distance: 273.0
copy li "Heating and cooling of chair factory Price TBD based on Client needs"
click at [316, 232] on span "Client agrees to pay Property the sum of" at bounding box center [369, 231] width 145 height 11
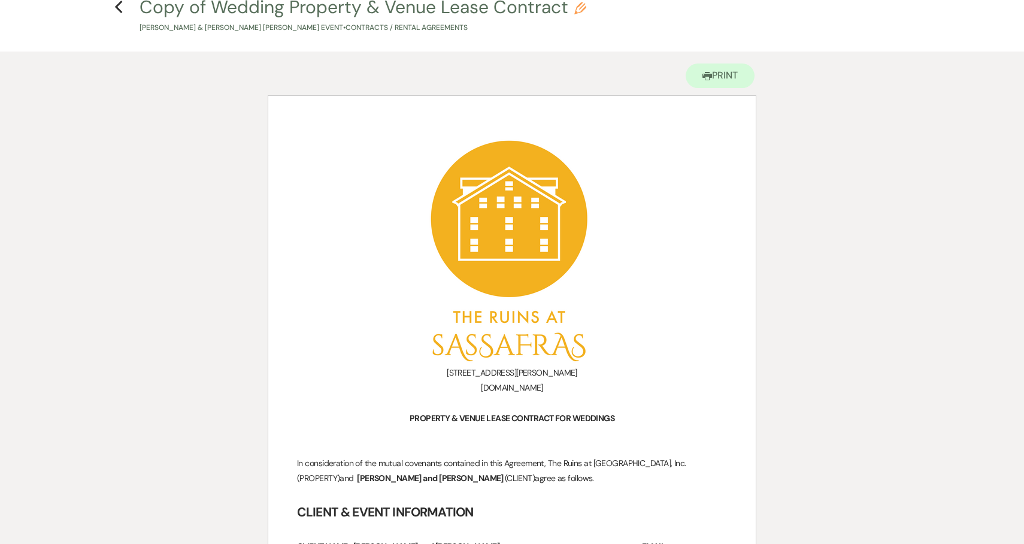
scroll to position [28, 0]
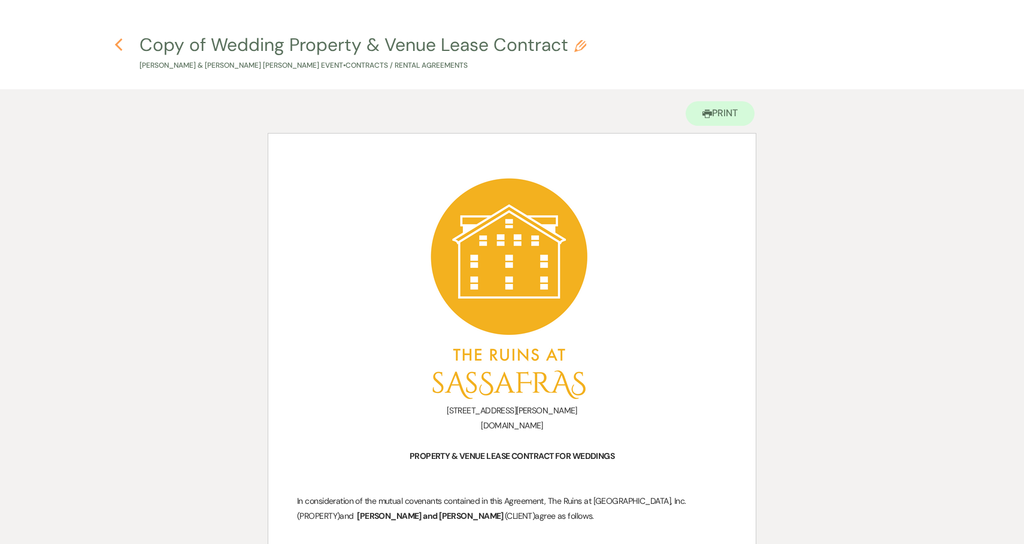
click at [119, 38] on icon "Previous" at bounding box center [118, 45] width 9 height 14
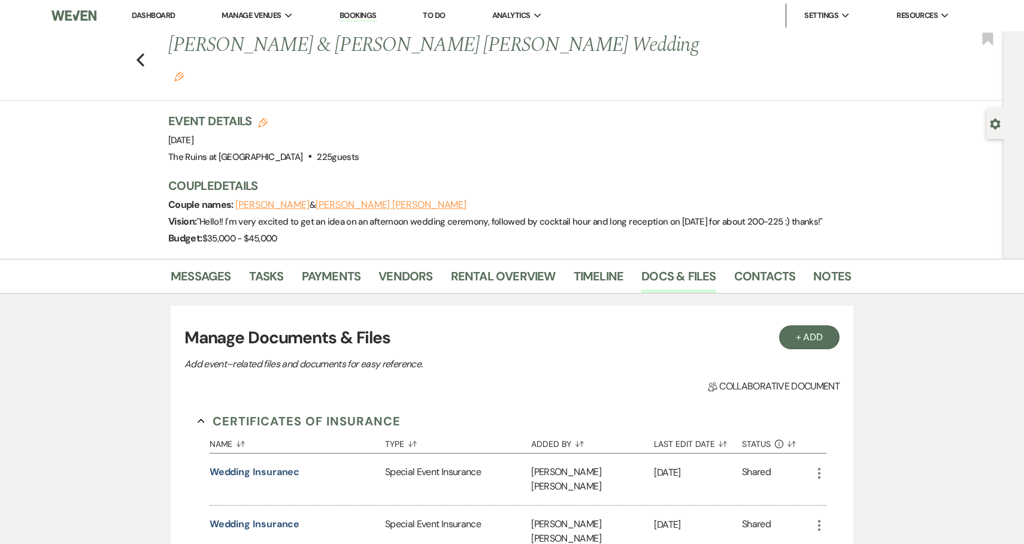
click at [150, 16] on link "Dashboard" at bounding box center [153, 15] width 43 height 10
